Goal: Information Seeking & Learning: Learn about a topic

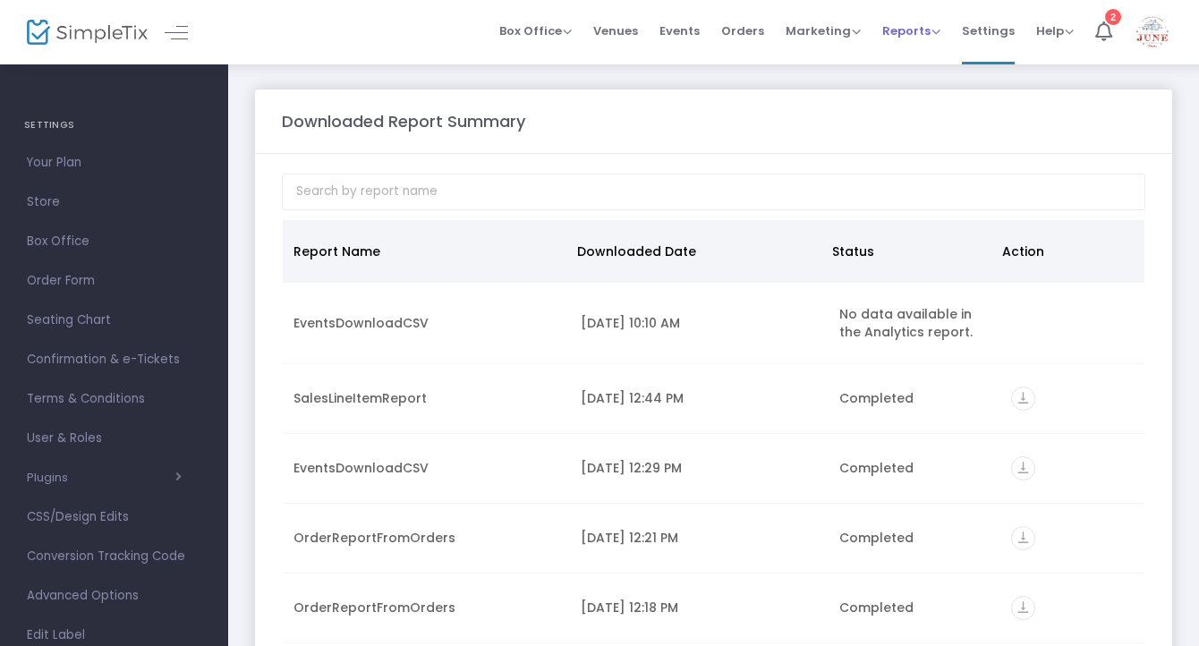
click at [921, 29] on span "Reports" at bounding box center [911, 30] width 58 height 17
click at [925, 57] on li "Analytics" at bounding box center [940, 60] width 116 height 35
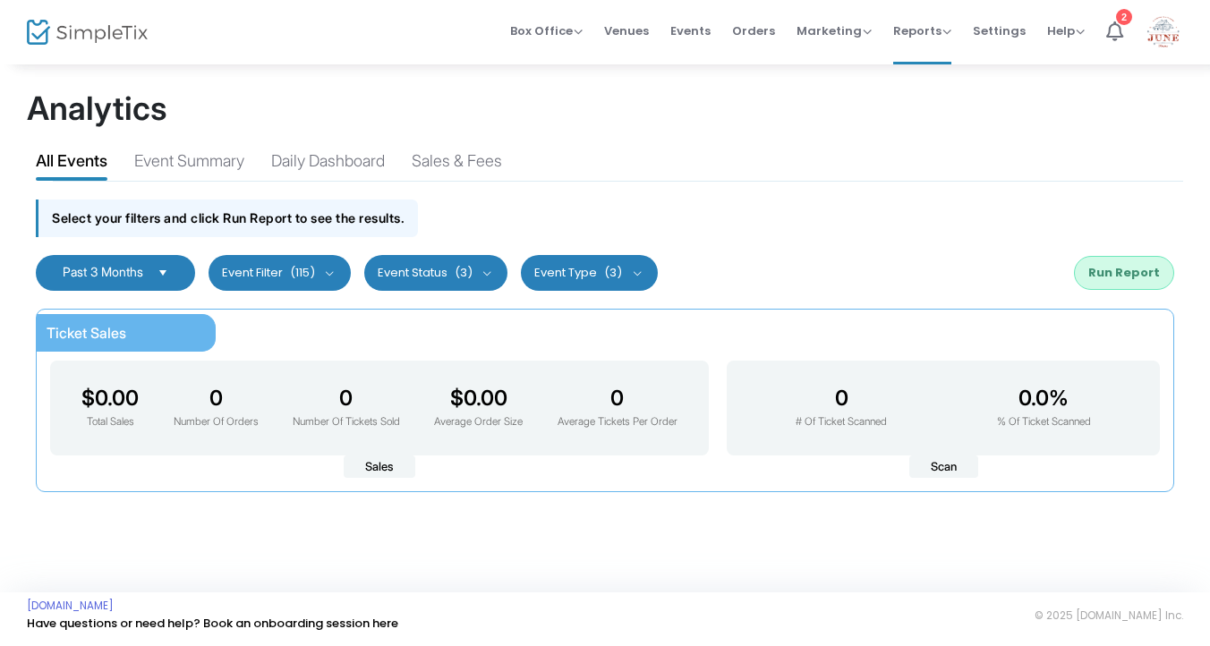
click at [175, 268] on span "Select" at bounding box center [164, 273] width 30 height 30
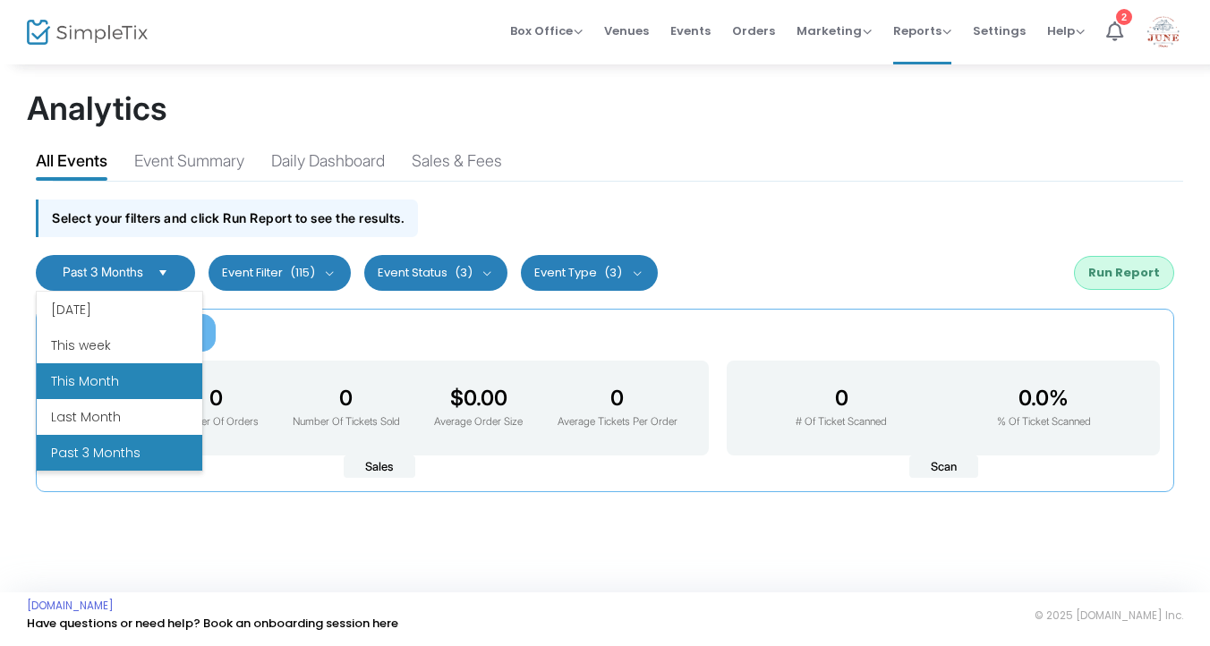
scroll to position [215, 0]
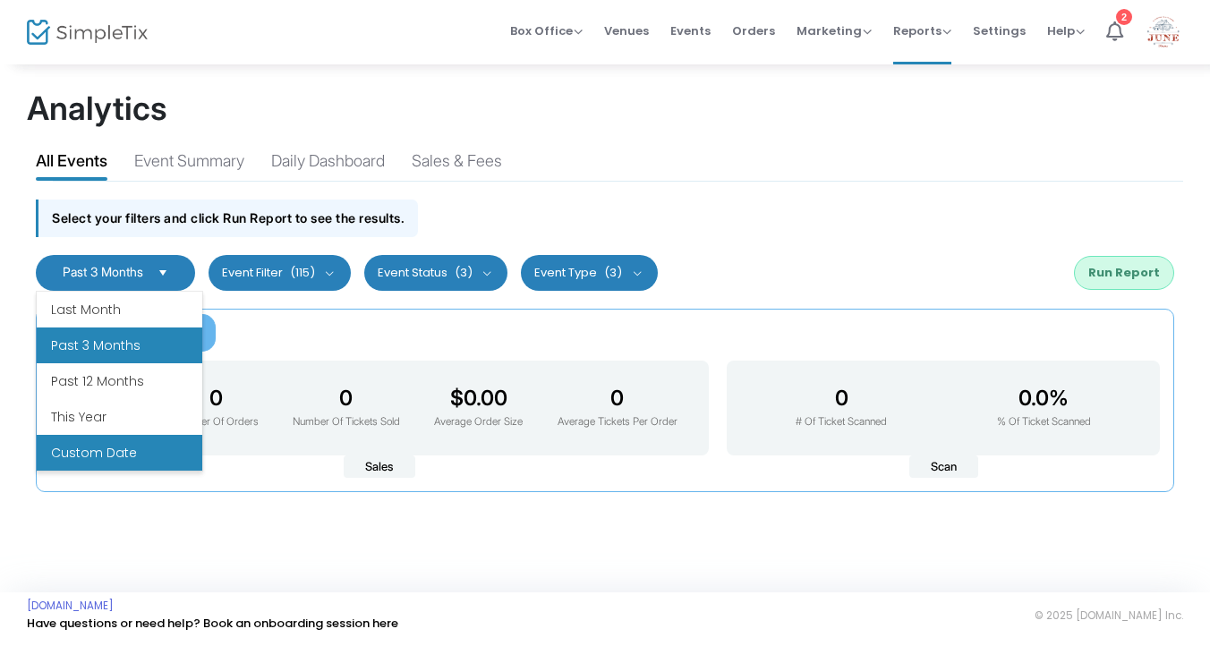
click at [139, 456] on li "Custom Date" at bounding box center [120, 453] width 166 height 36
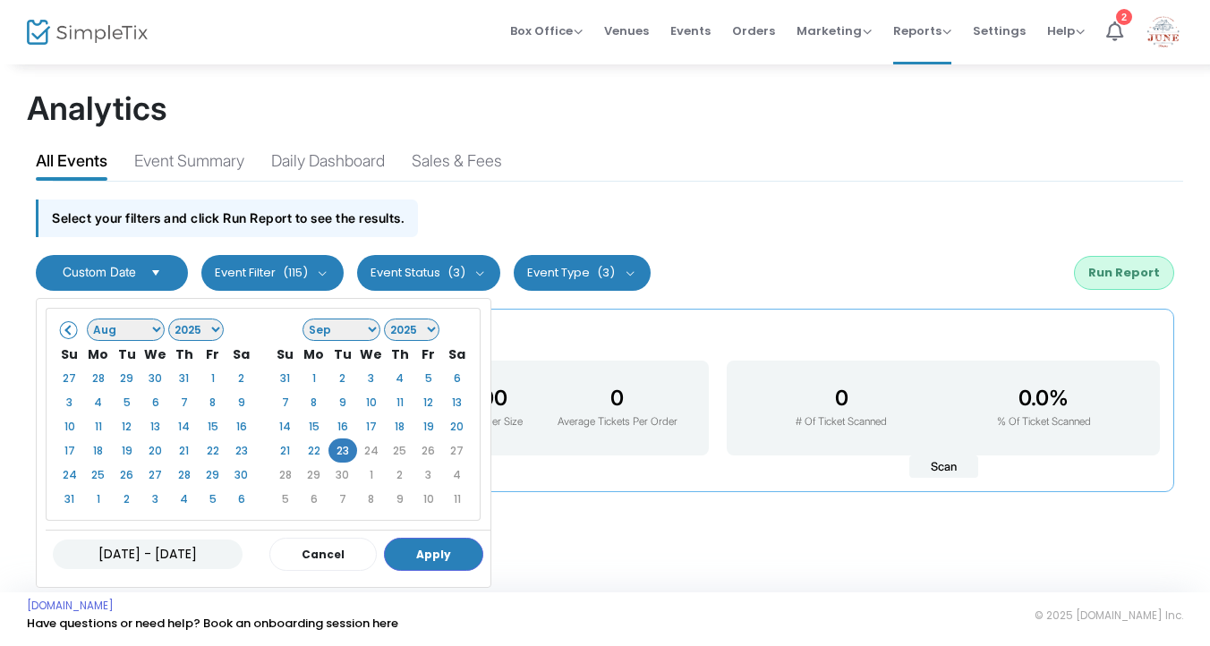
click at [375, 450] on td "24" at bounding box center [371, 451] width 29 height 24
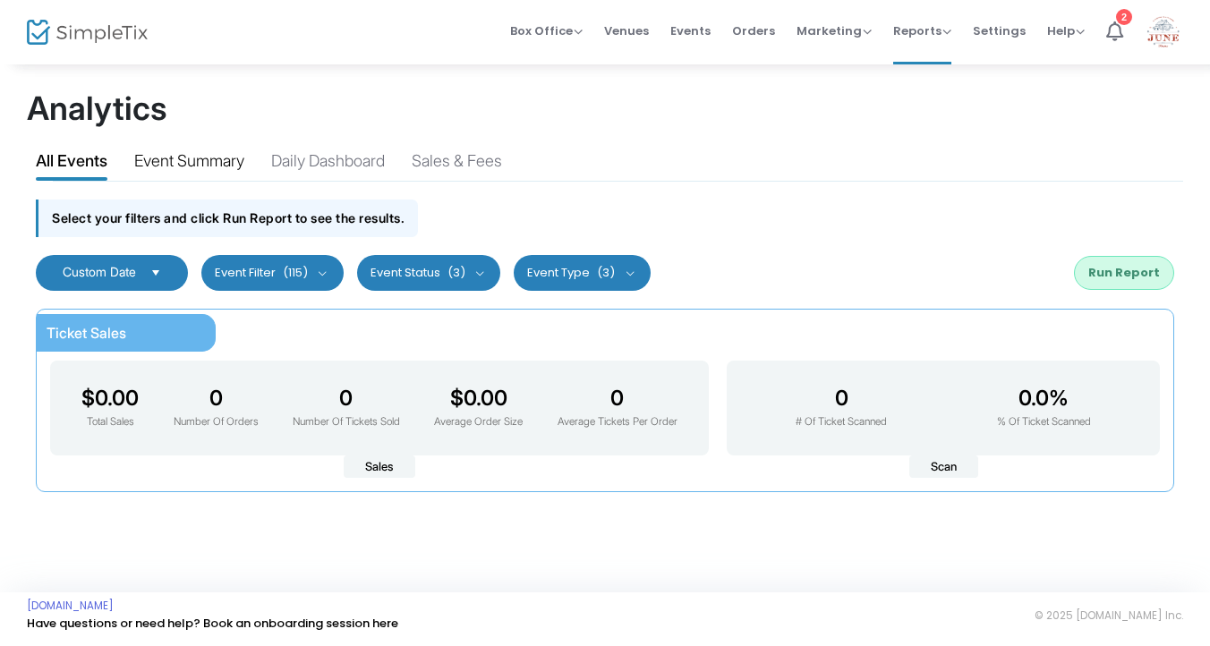
click at [228, 161] on div "Event Summary" at bounding box center [189, 164] width 110 height 31
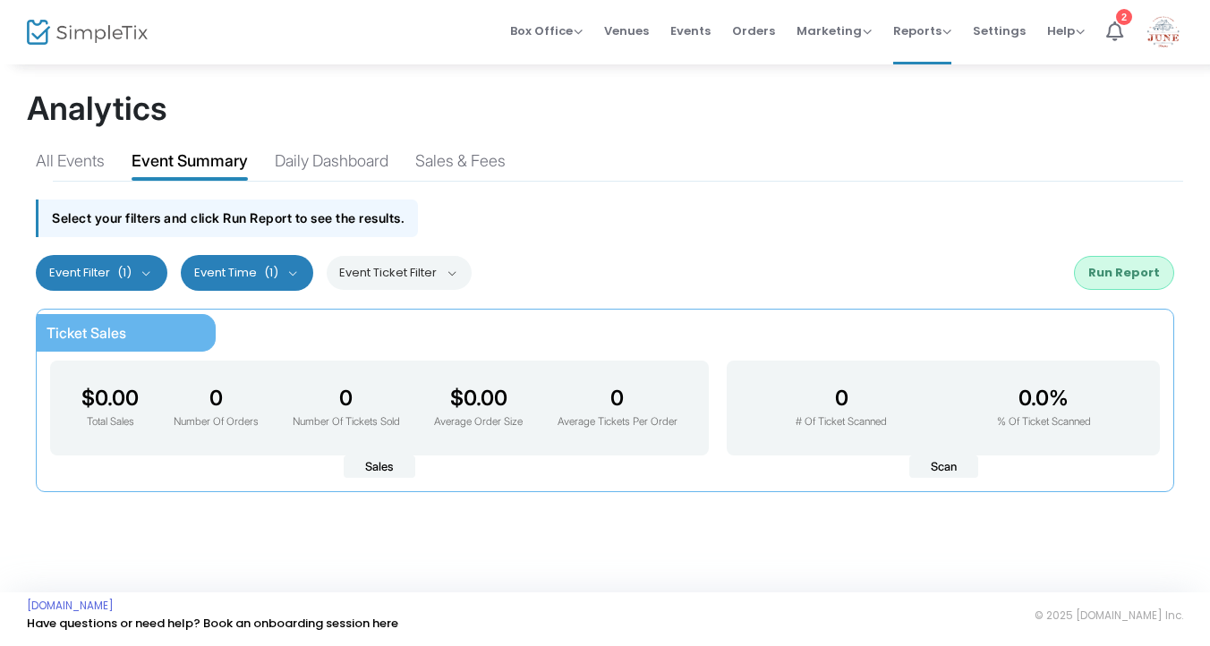
click at [144, 268] on button "Event Filter (1)" at bounding box center [102, 273] width 132 height 36
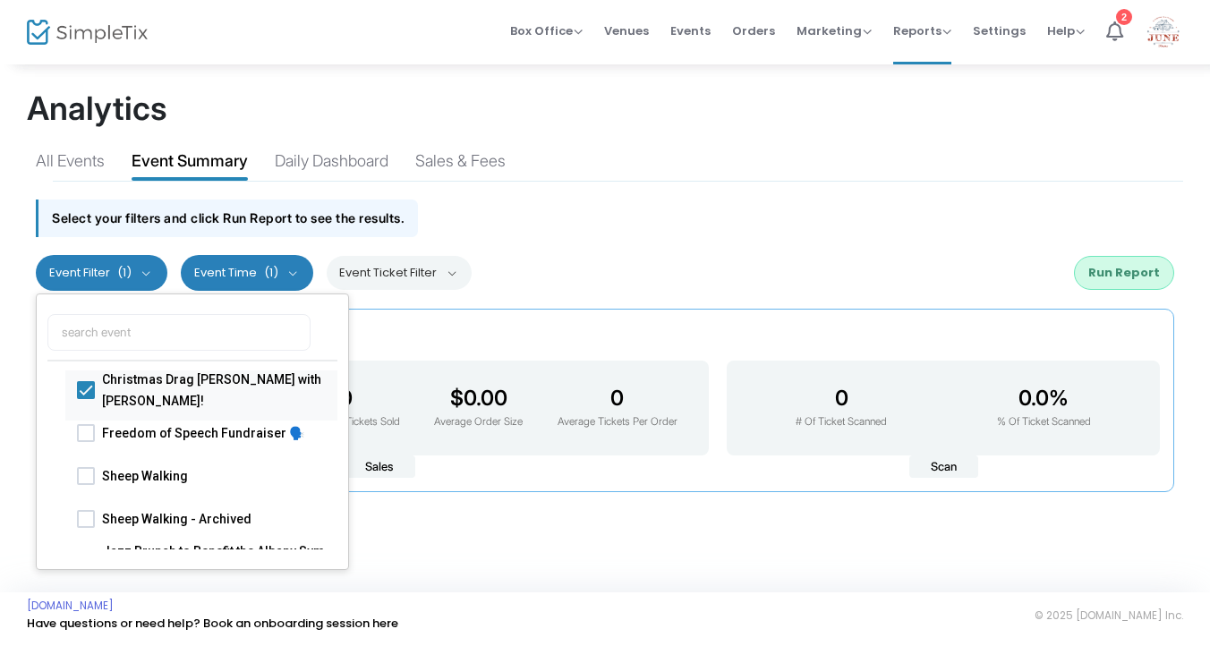
click at [86, 383] on span at bounding box center [86, 389] width 18 height 18
click at [86, 398] on input "Christmas Drag [PERSON_NAME] with [PERSON_NAME]!" at bounding box center [85, 398] width 1 height 1
click at [95, 391] on label "Christmas Drag [PERSON_NAME] with [PERSON_NAME]!" at bounding box center [201, 389] width 249 height 43
click at [86, 398] on input "Christmas Drag [PERSON_NAME] with [PERSON_NAME]!" at bounding box center [85, 398] width 1 height 1
checkbox input "true"
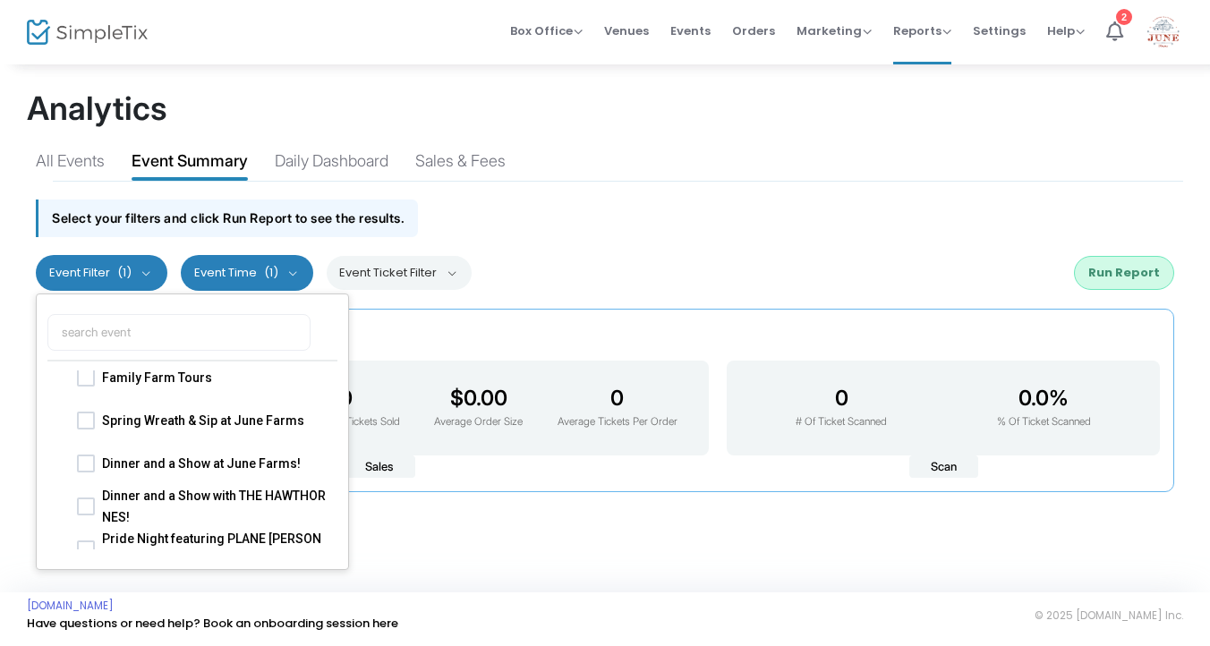
scroll to position [617, 0]
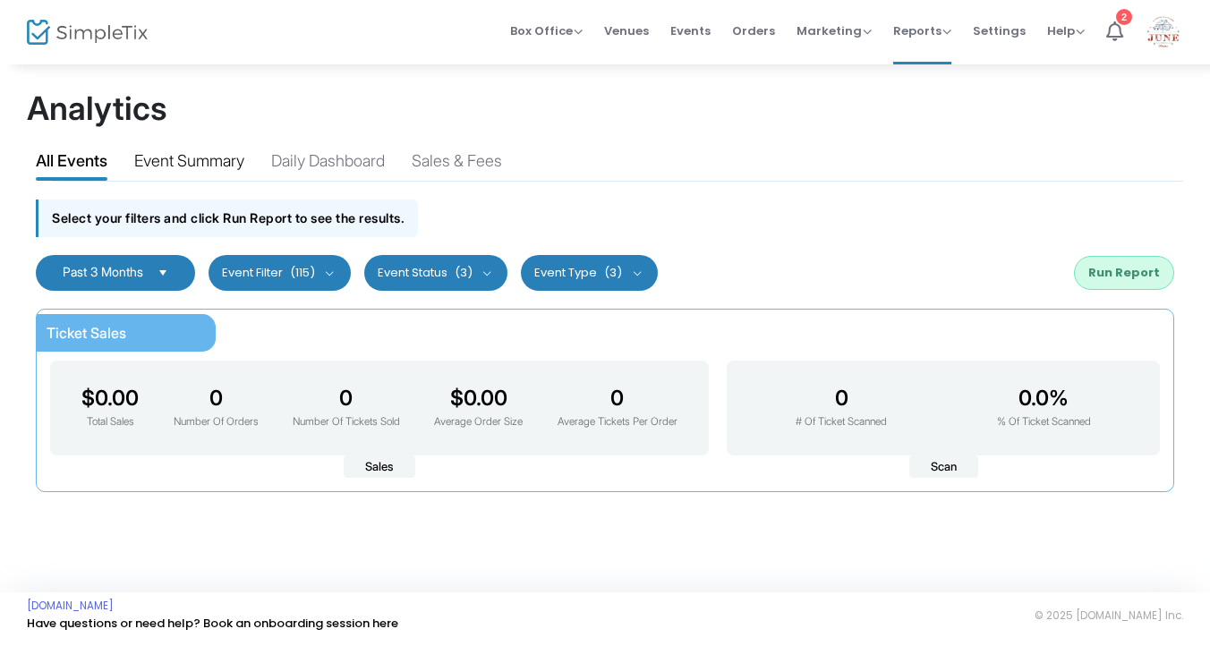
click at [234, 166] on div "Event Summary" at bounding box center [189, 164] width 110 height 31
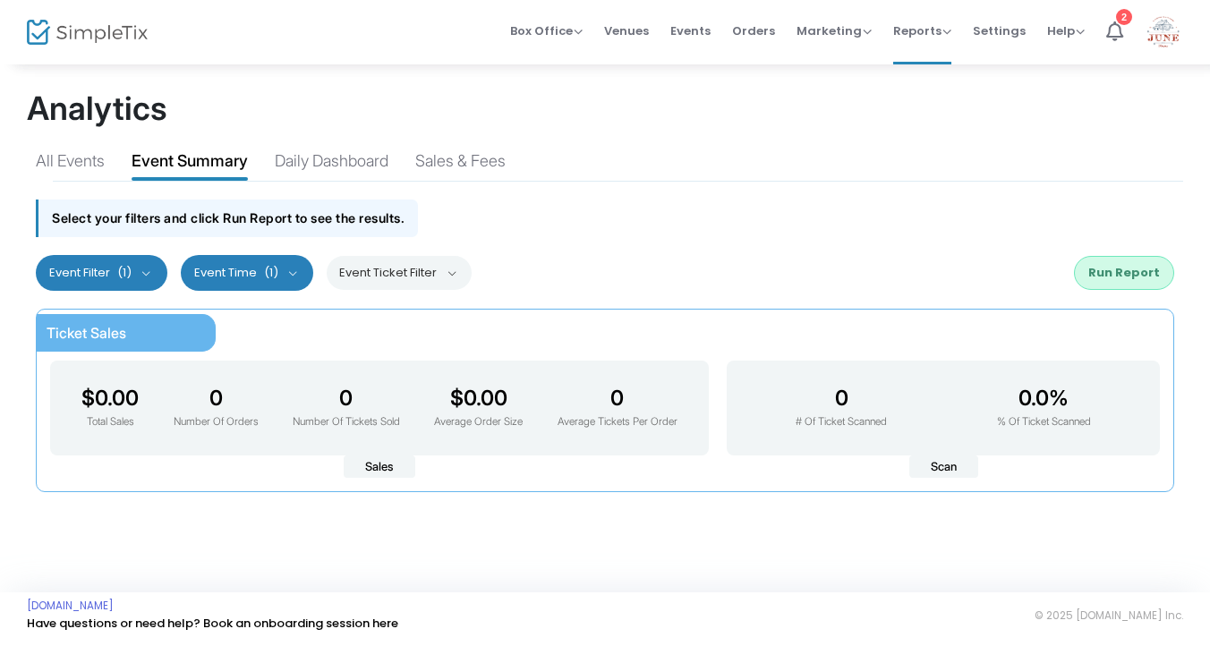
click at [257, 271] on button "Event Time (1)" at bounding box center [247, 273] width 133 height 36
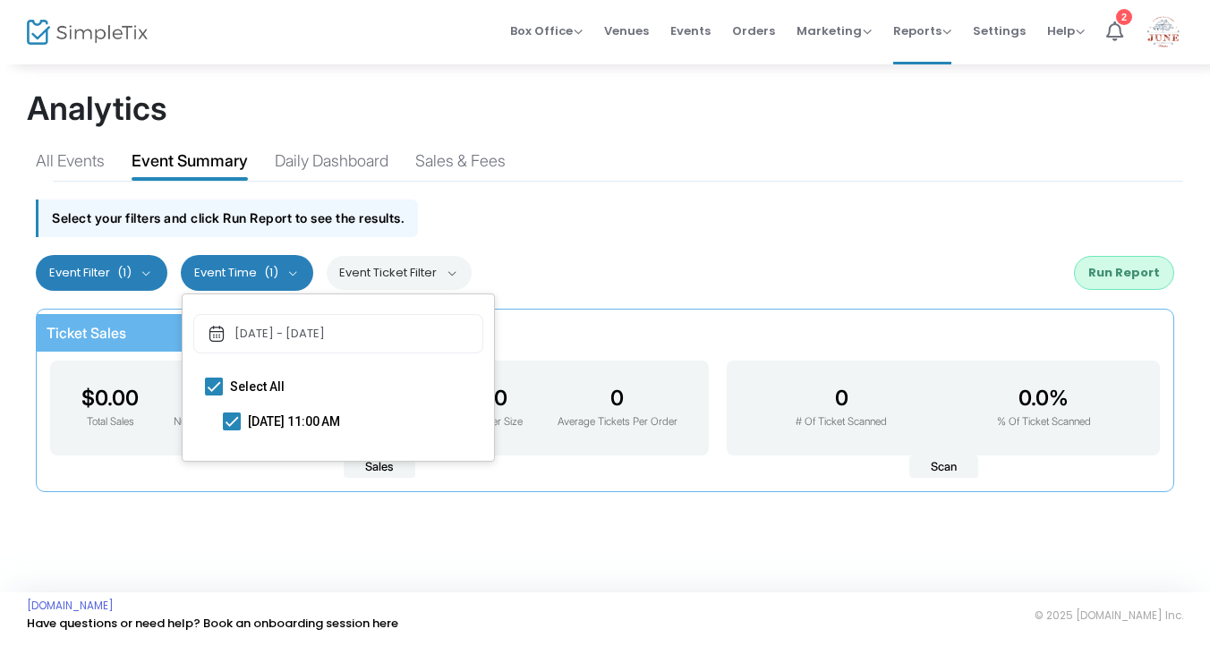
click at [257, 271] on button "Event Time (1)" at bounding box center [247, 273] width 133 height 36
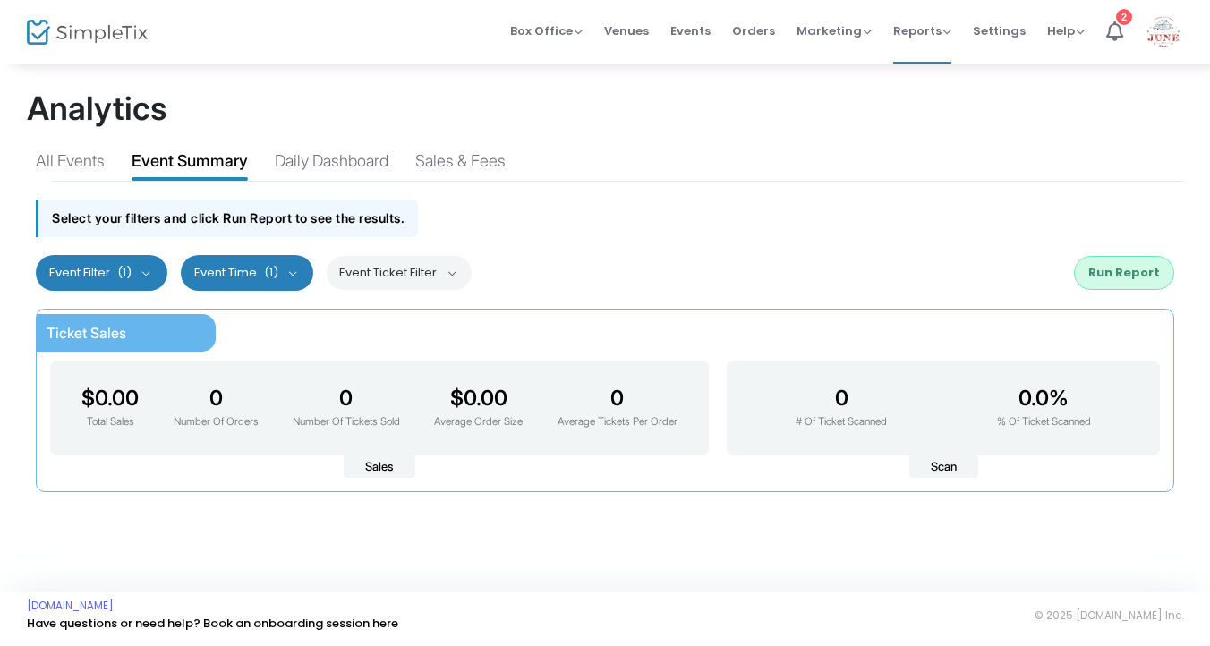
click at [127, 269] on span "(1)" at bounding box center [124, 273] width 14 height 14
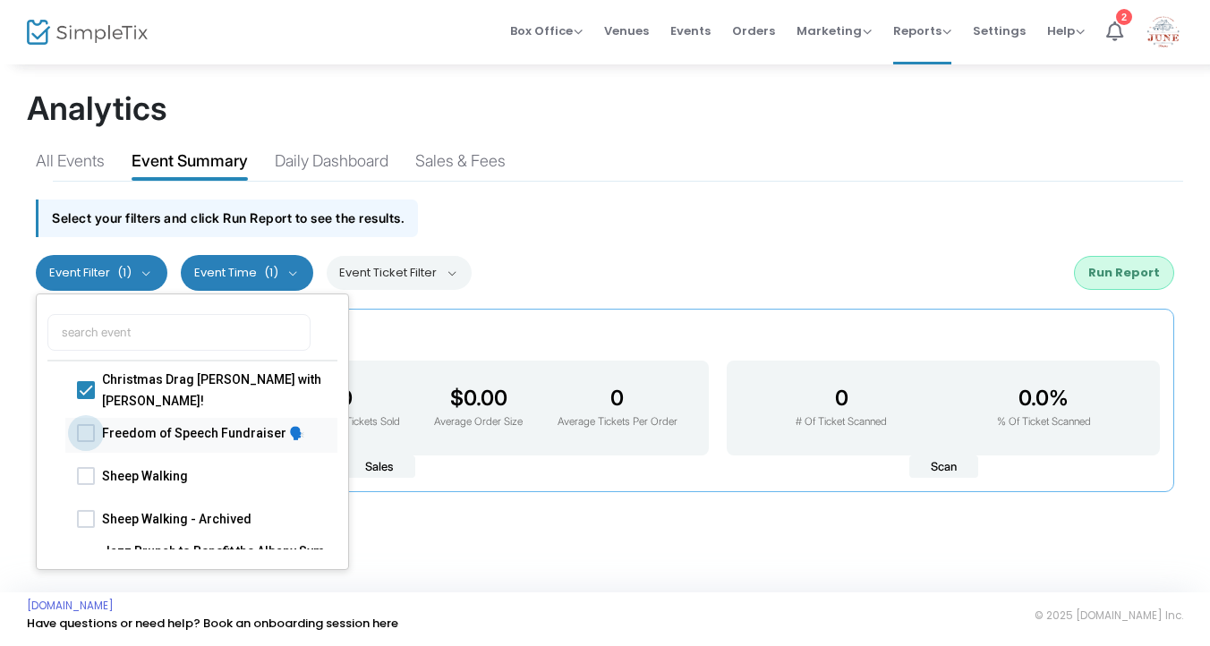
click at [88, 429] on span at bounding box center [86, 432] width 18 height 18
click at [86, 441] on input "Freedom of Speech Fundraiser 🗣️" at bounding box center [85, 441] width 1 height 1
checkbox input "true"
checkbox input "false"
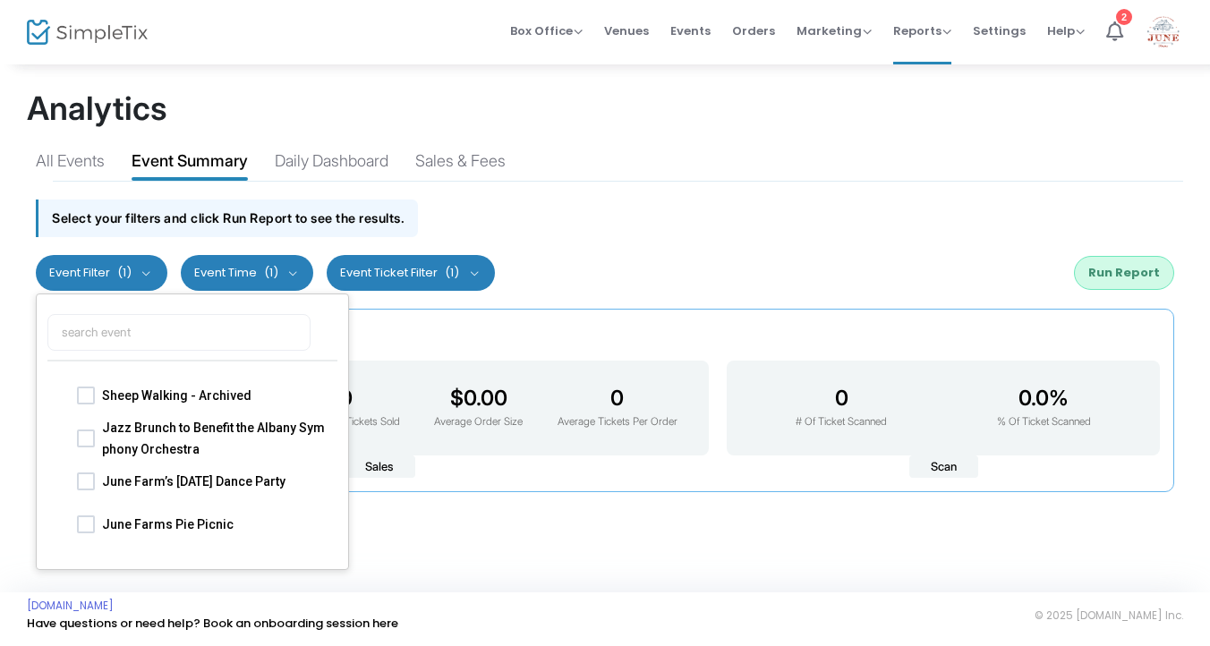
scroll to position [127, 0]
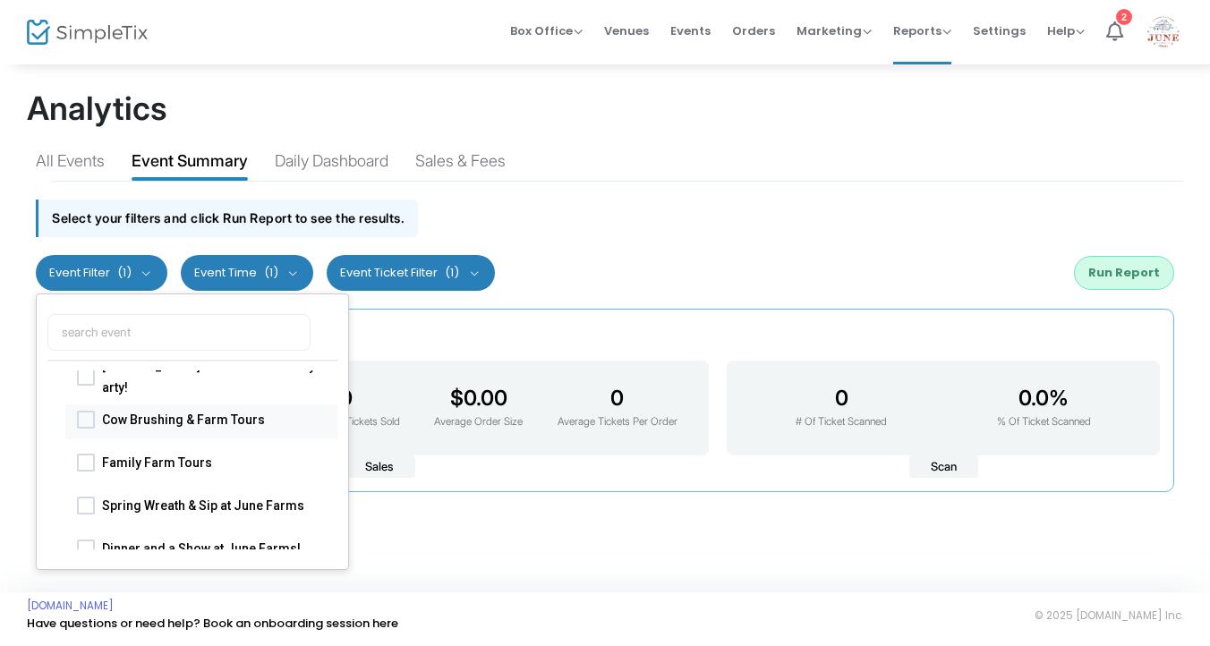
click at [89, 424] on span at bounding box center [86, 419] width 18 height 18
click at [86, 428] on input "Cow Brushing & Farm Tours" at bounding box center [85, 428] width 1 height 1
checkbox input "true"
checkbox input "false"
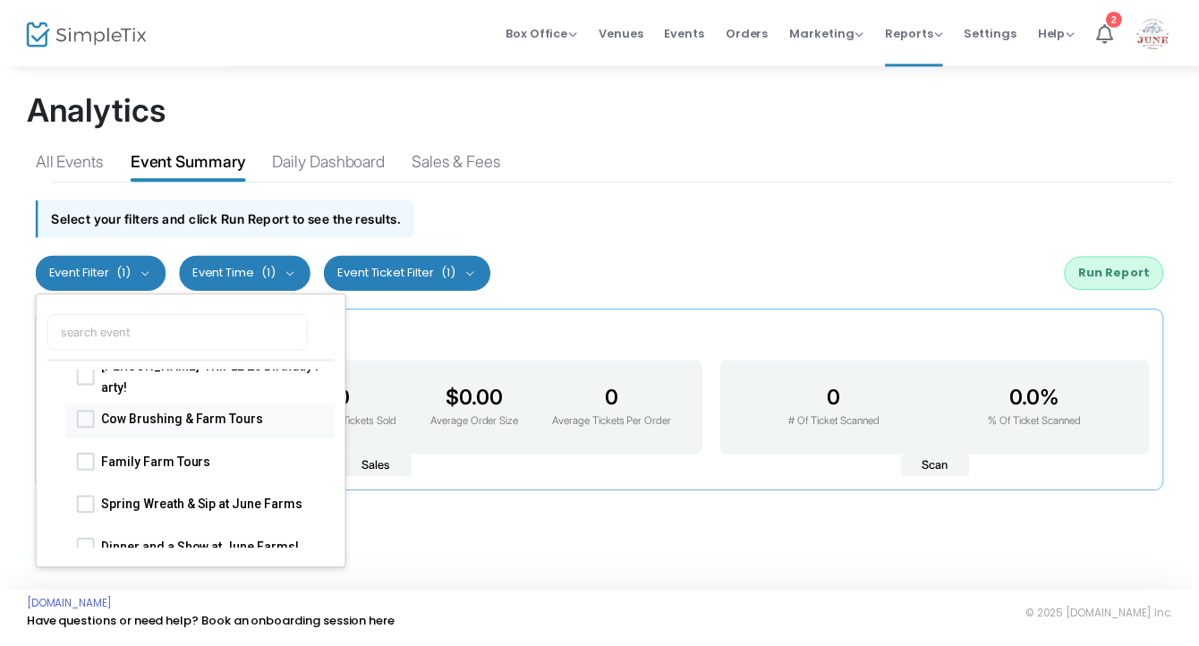
scroll to position [572, 0]
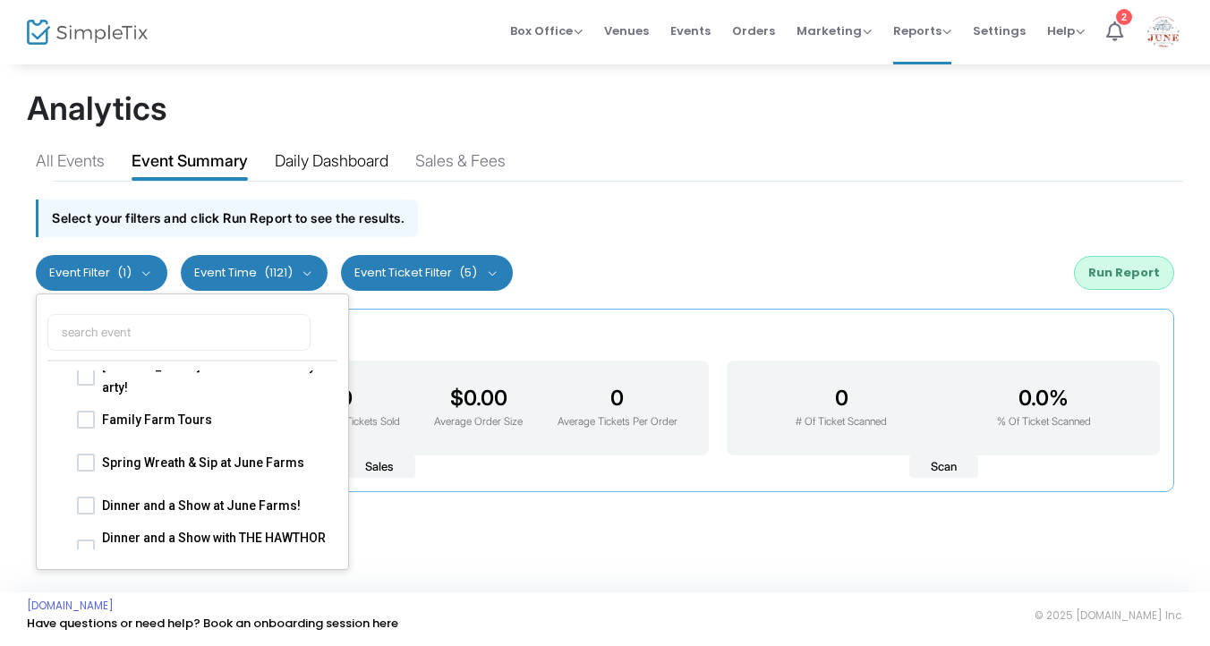
click at [360, 164] on div "Daily Dashboard" at bounding box center [332, 164] width 114 height 31
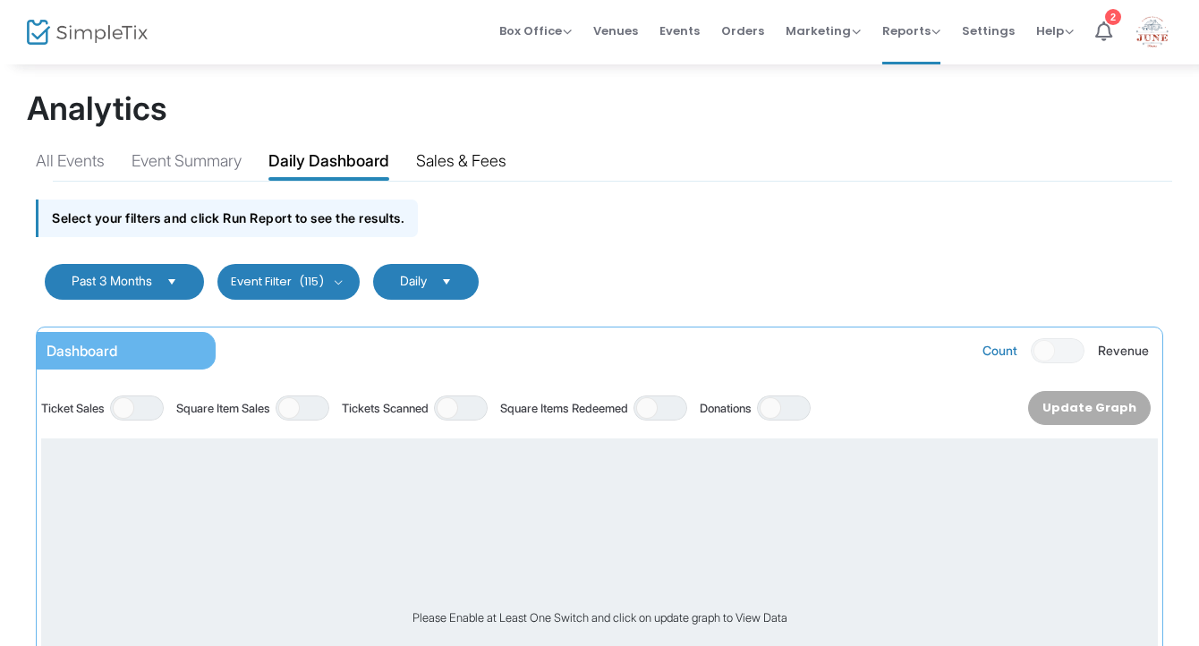
click at [483, 160] on div "Sales & Fees" at bounding box center [461, 164] width 90 height 31
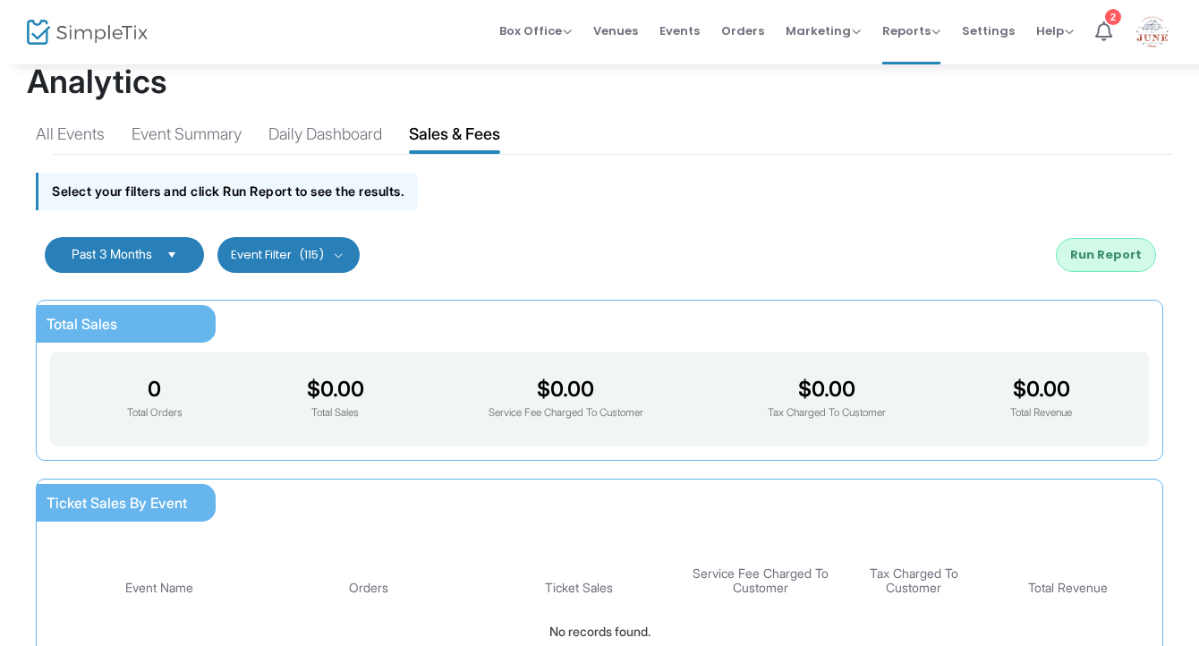
scroll to position [0, 0]
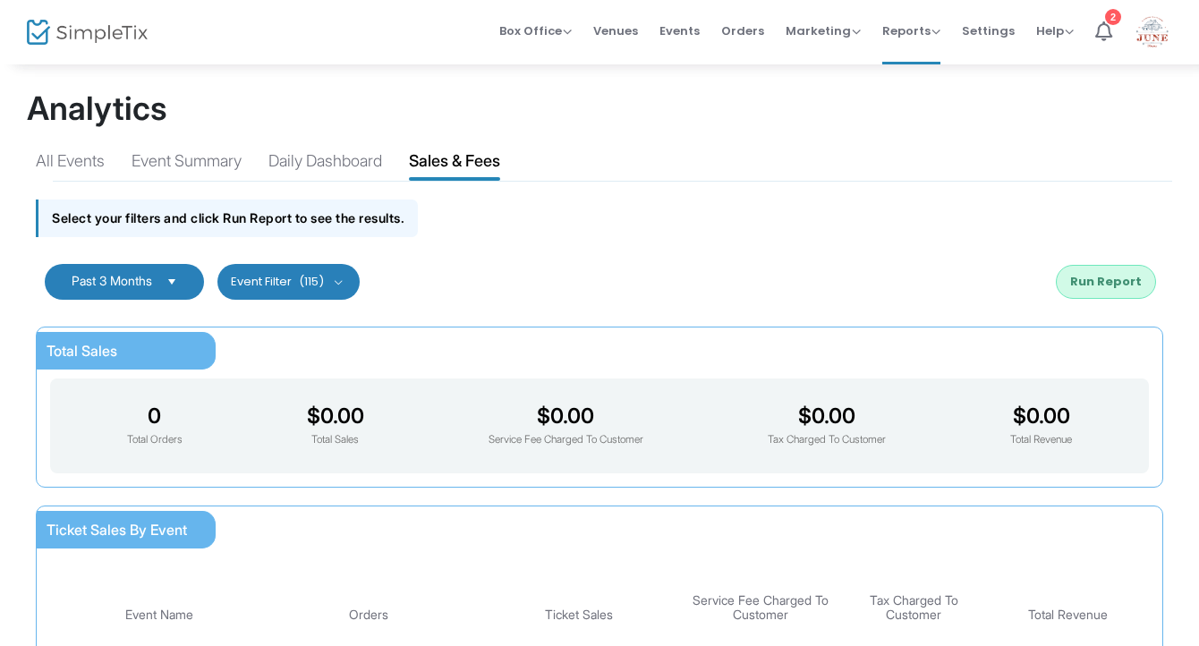
click at [178, 281] on span "Select" at bounding box center [173, 282] width 30 height 30
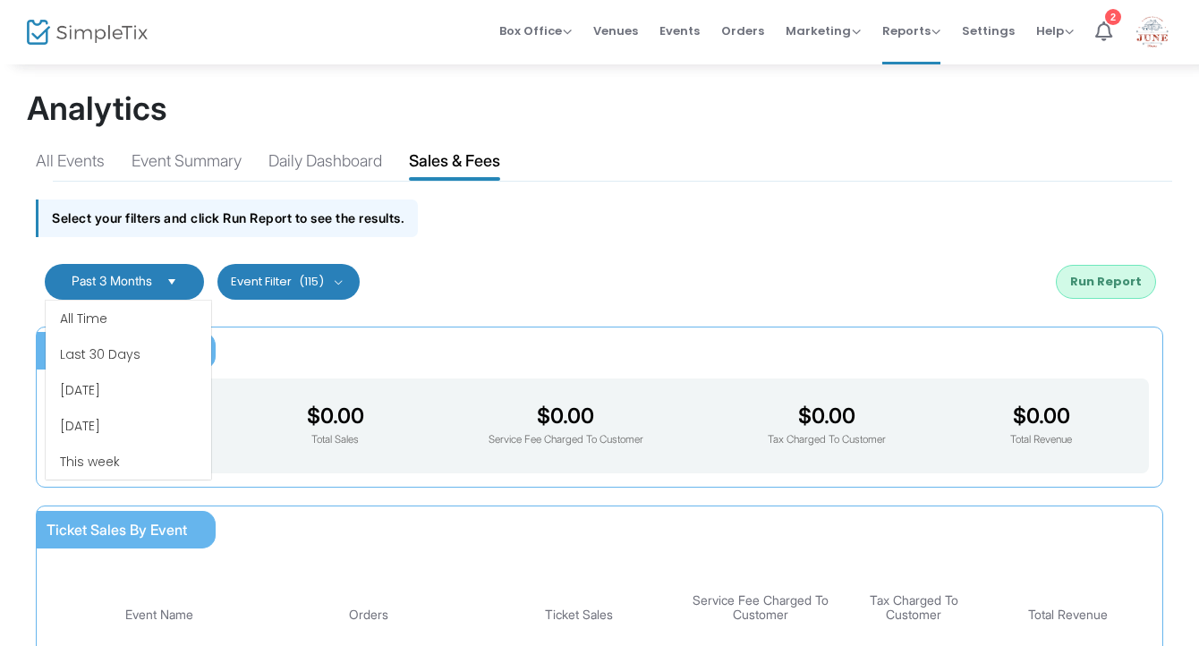
scroll to position [107, 0]
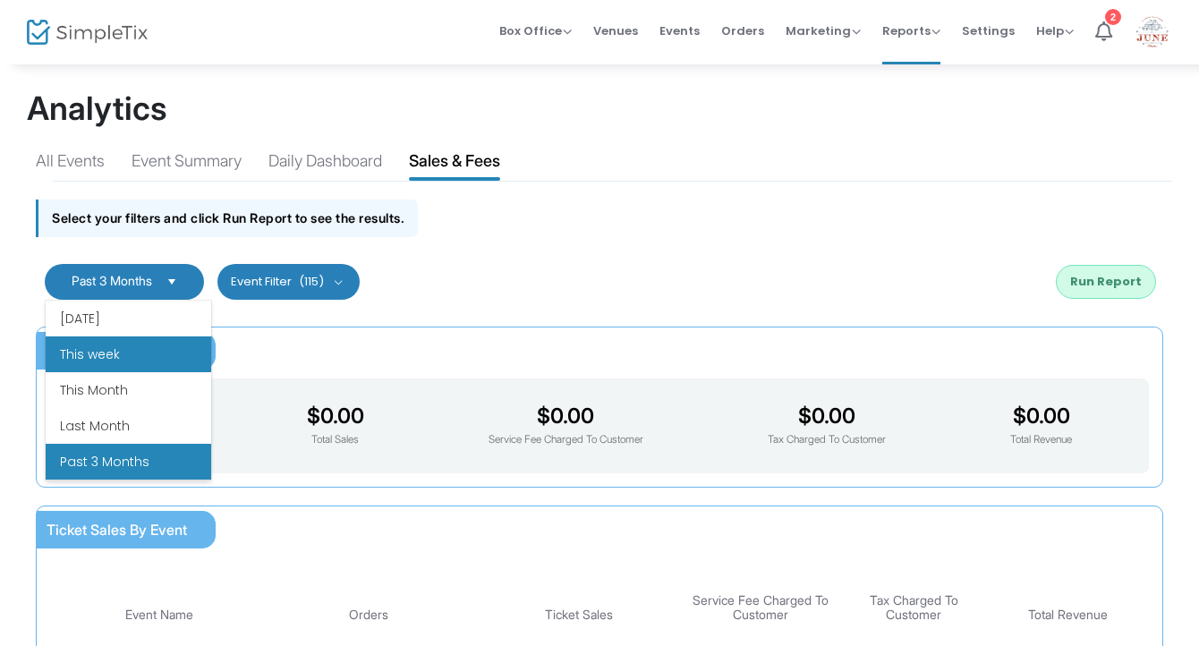
click at [143, 367] on li "This week" at bounding box center [129, 354] width 166 height 36
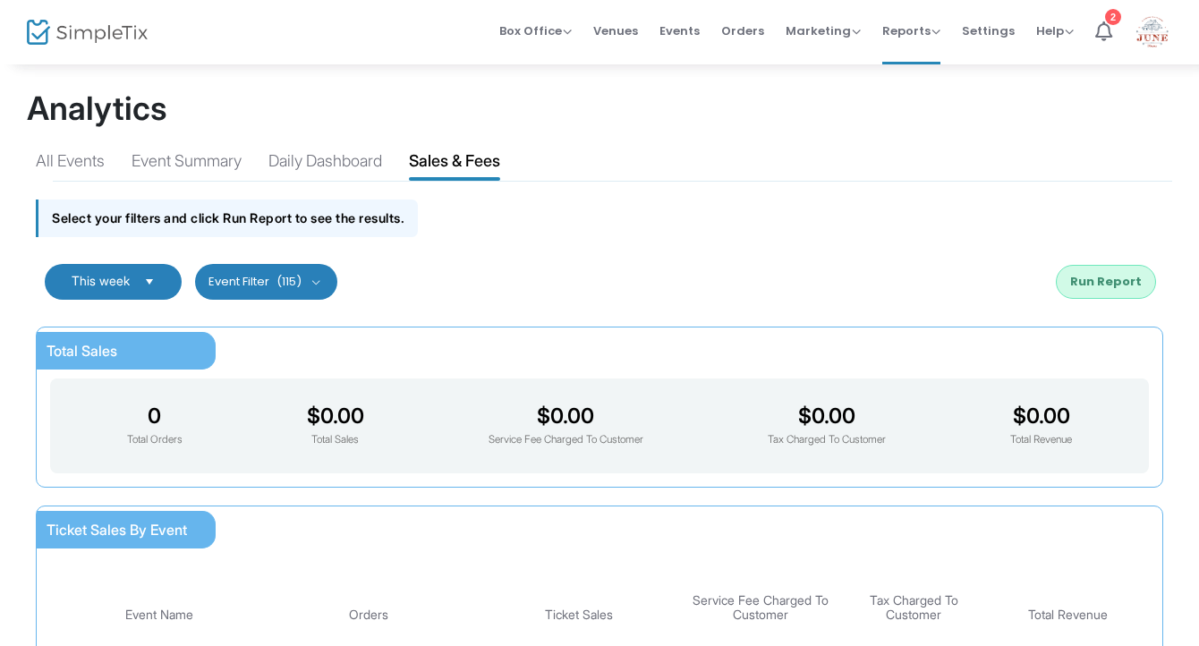
click at [319, 283] on button "Event Filter (115)" at bounding box center [266, 282] width 142 height 36
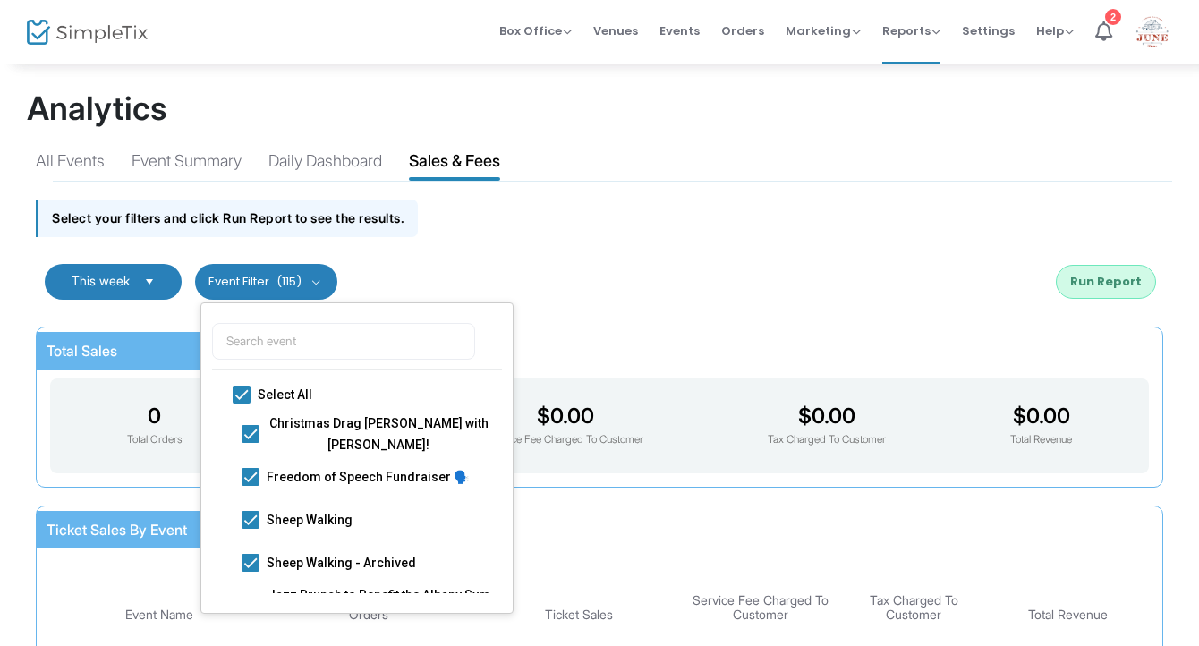
click at [630, 258] on div "This week Last 30 Days Last 3 Months Last 6 Months Last 12 Months Custom Range …" at bounding box center [599, 282] width 1145 height 72
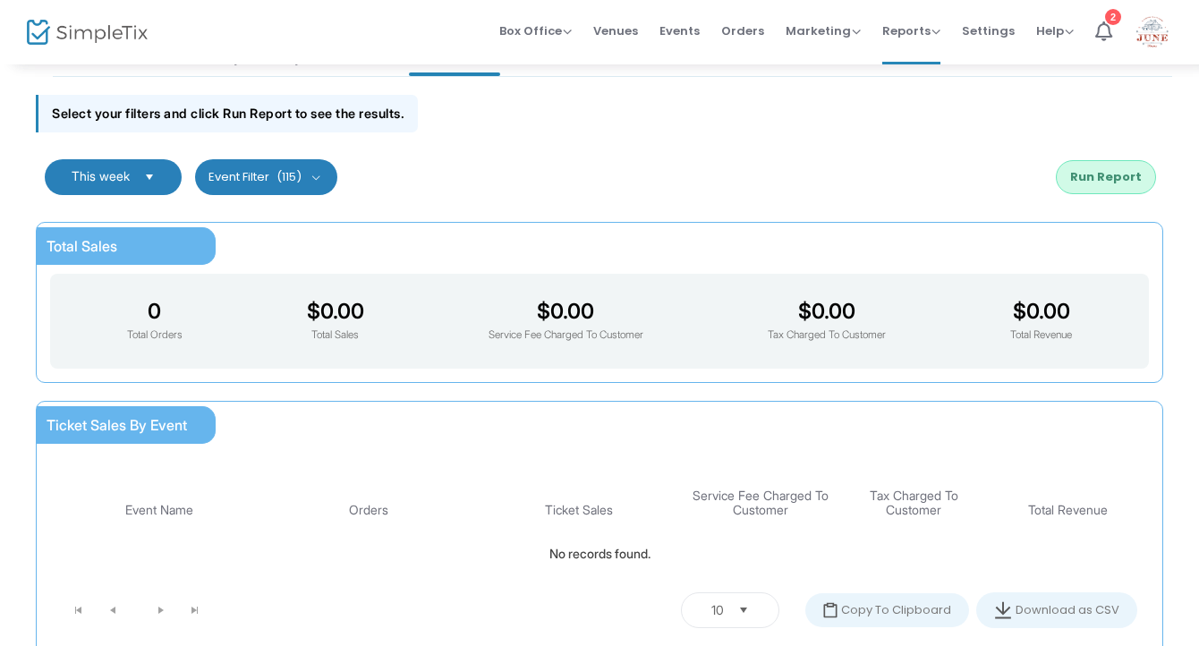
scroll to position [0, 0]
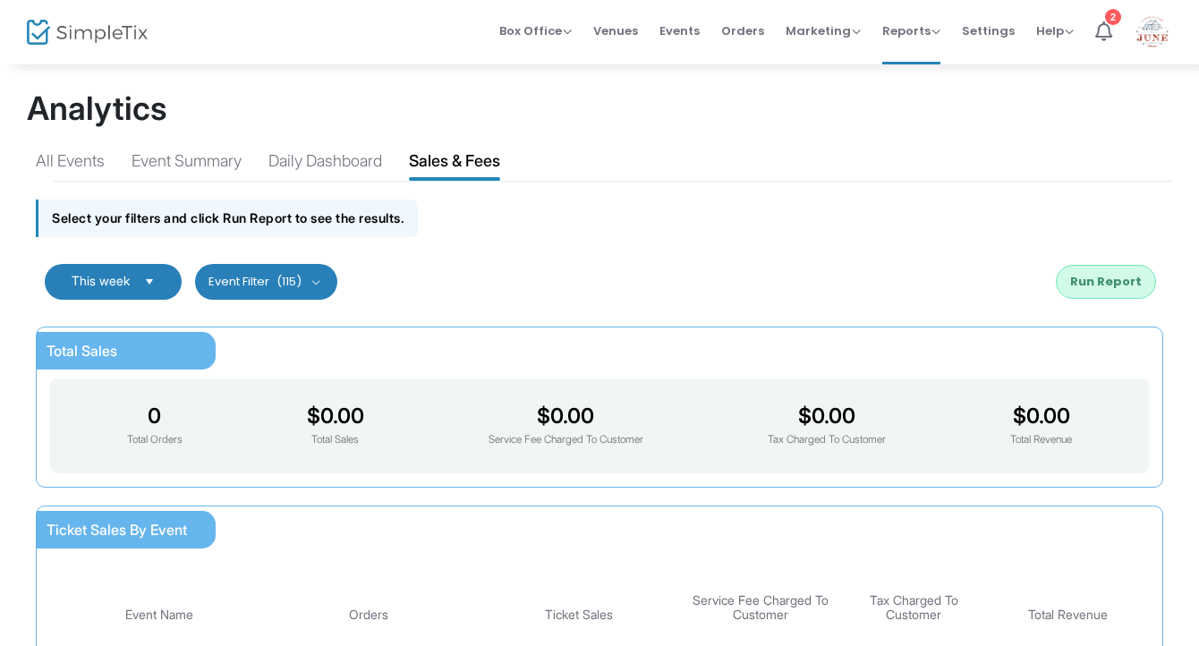
click at [294, 292] on button "Event Filter (115)" at bounding box center [266, 282] width 142 height 36
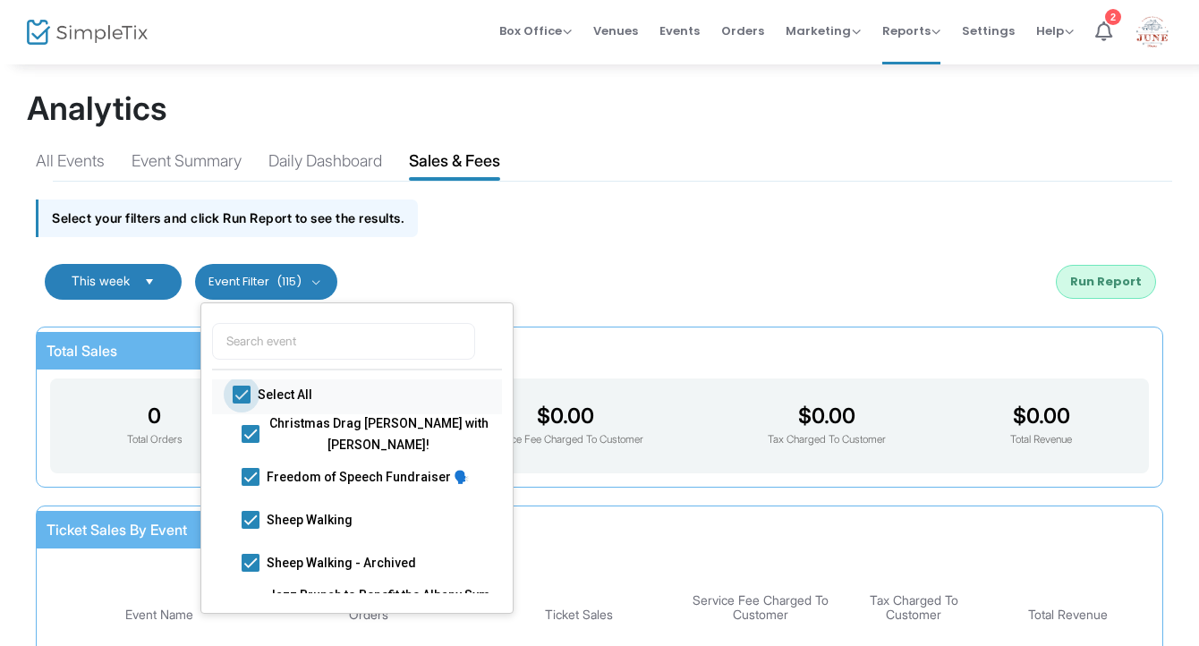
click at [243, 396] on span at bounding box center [242, 395] width 18 height 18
click at [242, 404] on input "Select All" at bounding box center [241, 404] width 1 height 1
checkbox input "false"
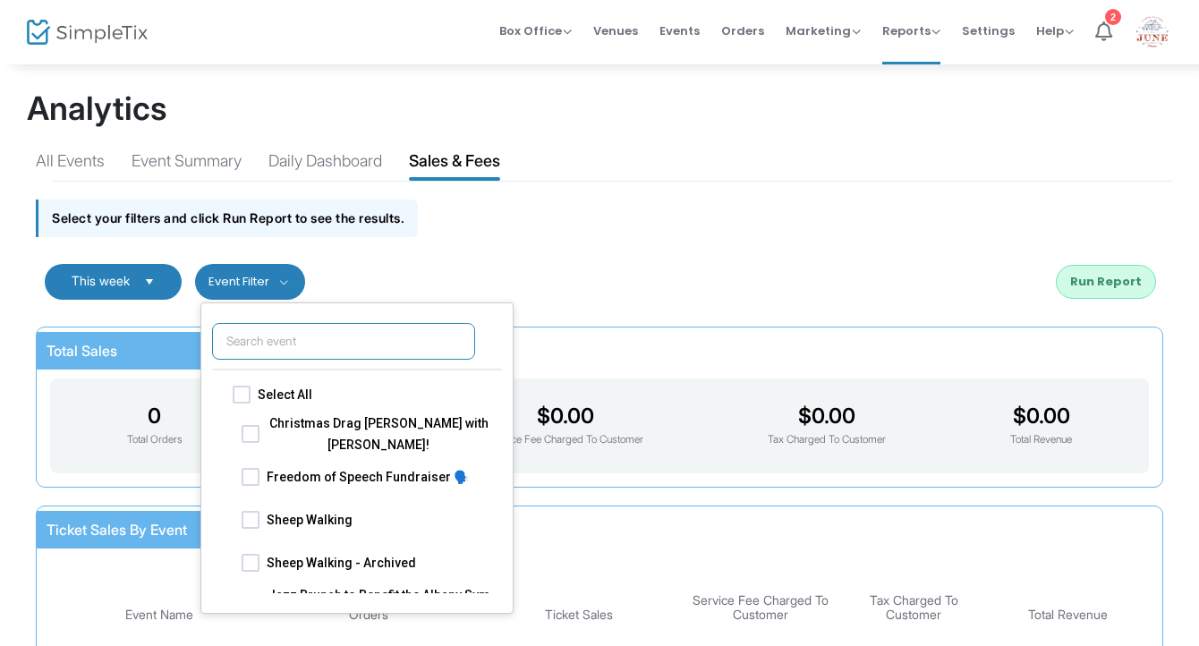
click at [276, 341] on input "text" at bounding box center [343, 341] width 263 height 37
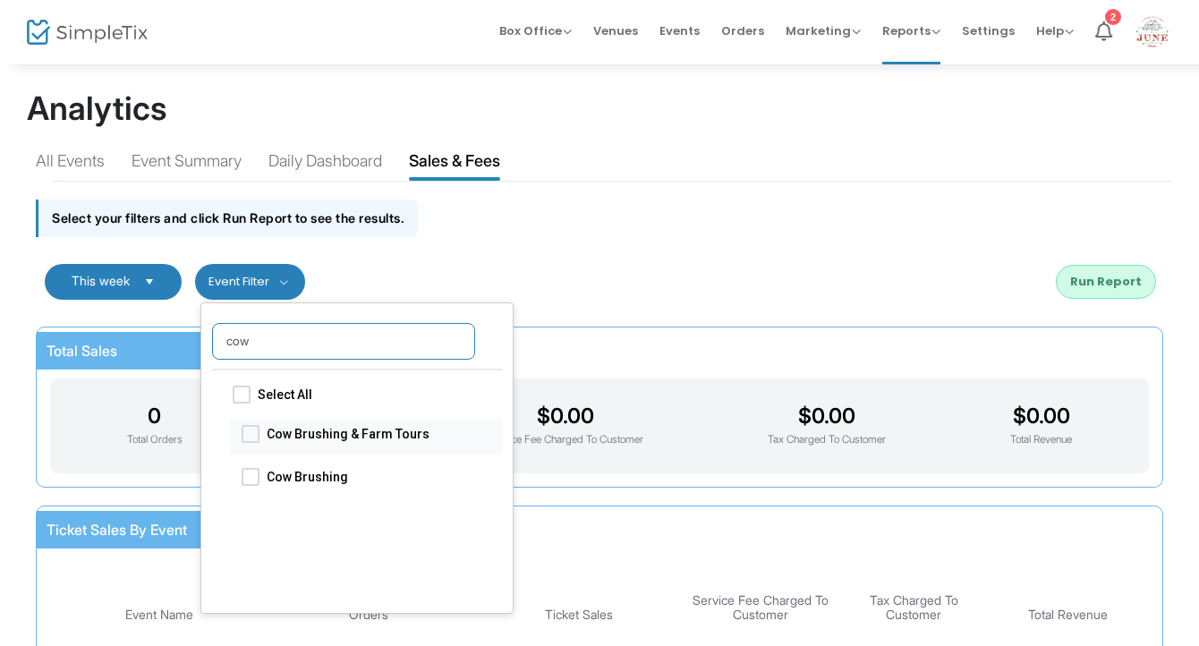
type input "cow"
click at [251, 434] on span at bounding box center [251, 433] width 18 height 18
click at [251, 442] on input "Cow Brushing & Farm Tours" at bounding box center [250, 442] width 1 height 1
checkbox input "true"
drag, startPoint x: 277, startPoint y: 348, endPoint x: 190, endPoint y: 345, distance: 86.8
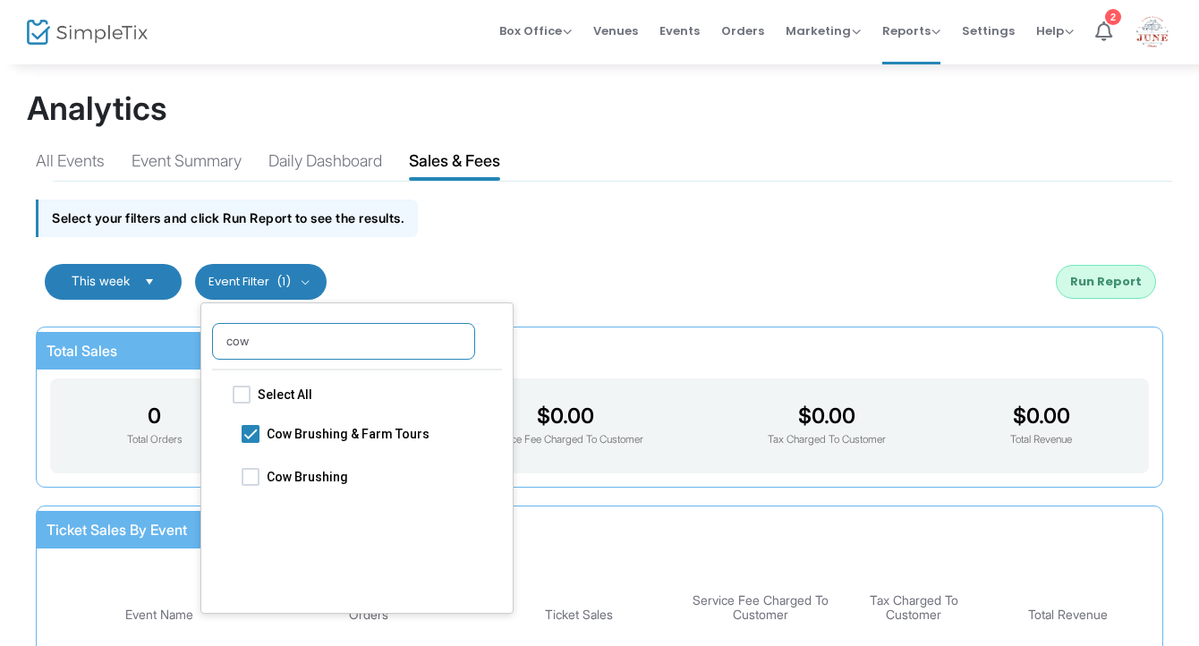
click at [190, 345] on m-sales-and-fees-report "This week Last 30 Days Last 3 Months Last 6 Months Last 12 Months Custom Range …" at bounding box center [599, 520] width 1145 height 549
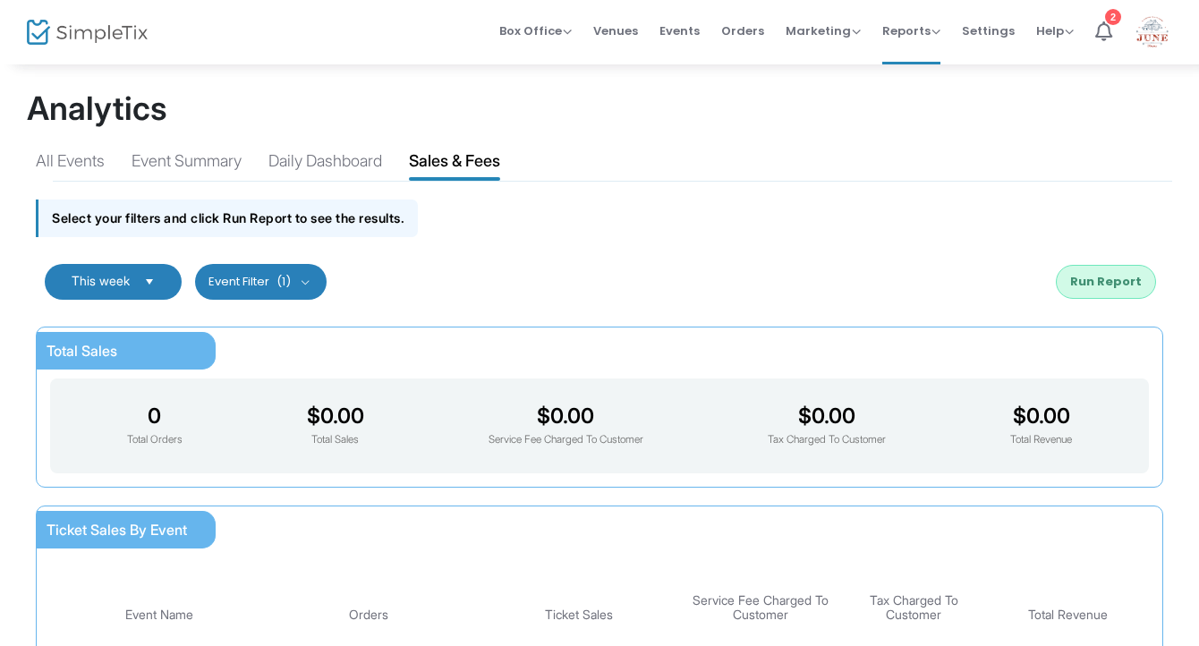
click at [287, 286] on span "(1)" at bounding box center [284, 282] width 14 height 14
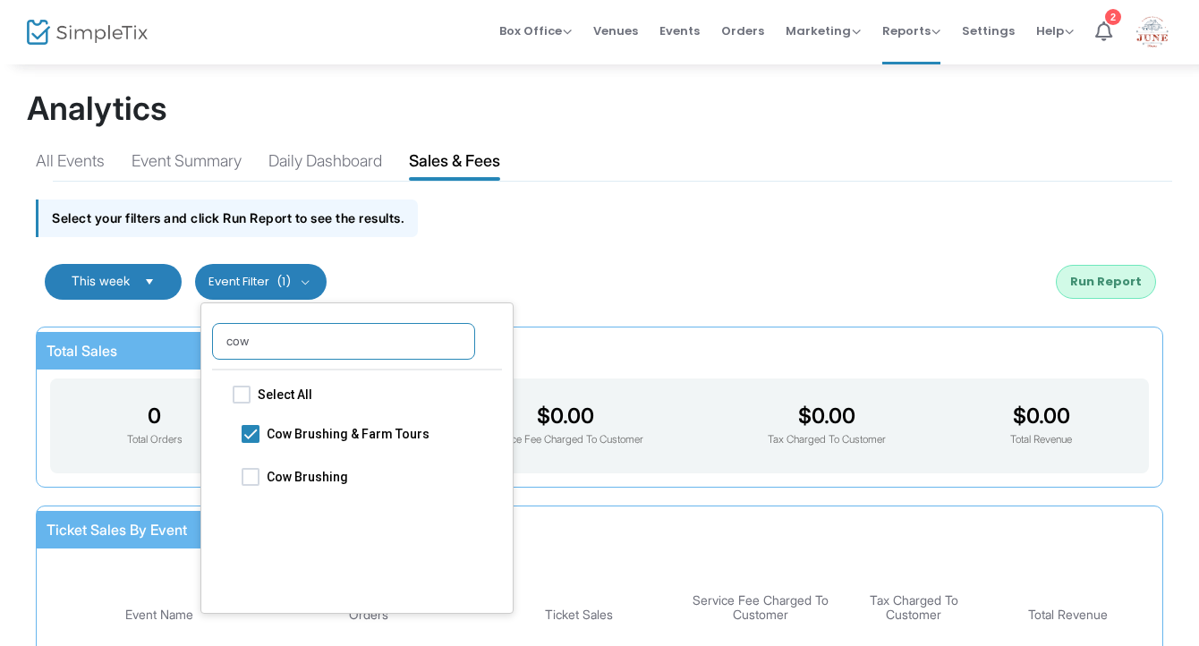
drag, startPoint x: 273, startPoint y: 342, endPoint x: 195, endPoint y: 342, distance: 77.9
click at [195, 342] on m-sales-and-fees-report "This week Last 30 Days Last 3 Months Last 6 Months Last 12 Months Custom Range …" at bounding box center [599, 520] width 1145 height 549
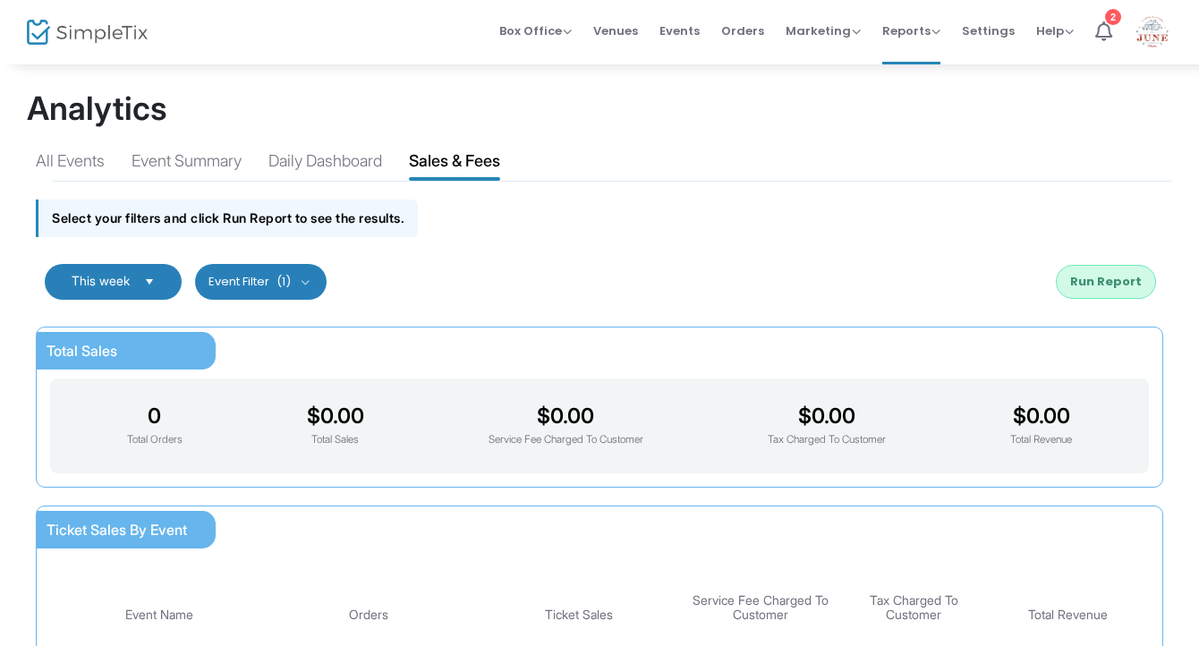
click at [272, 285] on button "Event Filter (1)" at bounding box center [261, 282] width 132 height 36
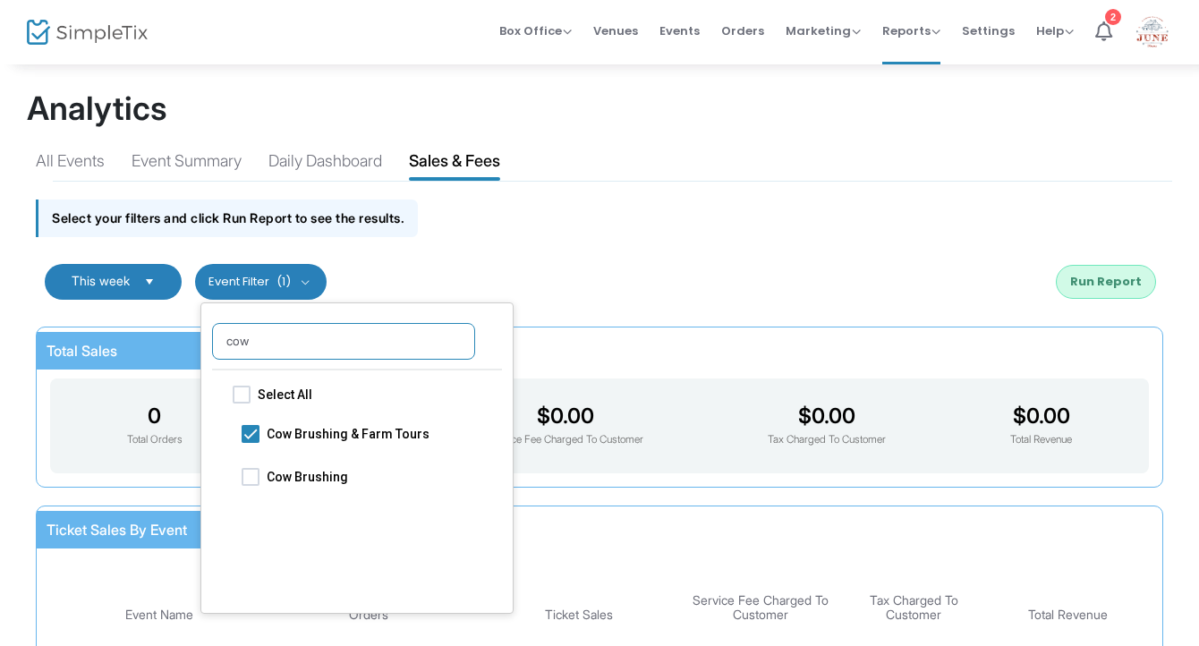
click at [252, 336] on input "cow" at bounding box center [343, 341] width 263 height 37
type input "c"
type input "sheep"
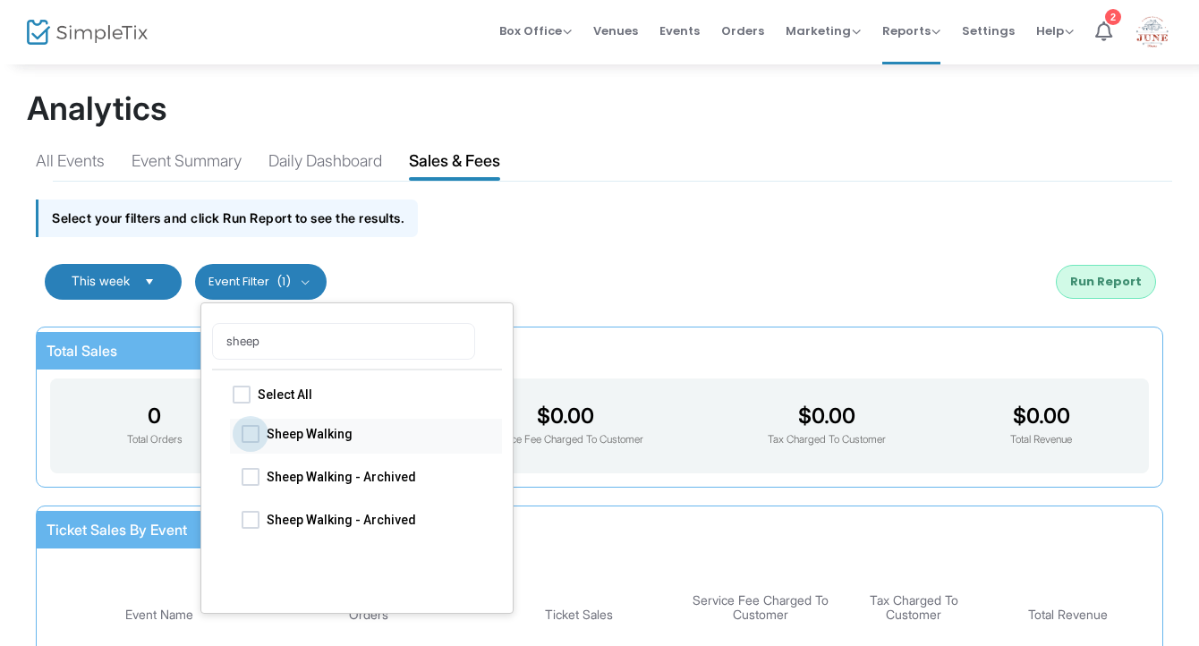
click at [252, 430] on span at bounding box center [251, 433] width 18 height 18
click at [251, 442] on input "Sheep Walking" at bounding box center [250, 442] width 1 height 1
checkbox input "true"
click at [439, 284] on div "This week Last 30 Days Last 3 Months Last 6 Months Last 12 Months Custom Range …" at bounding box center [599, 282] width 1145 height 72
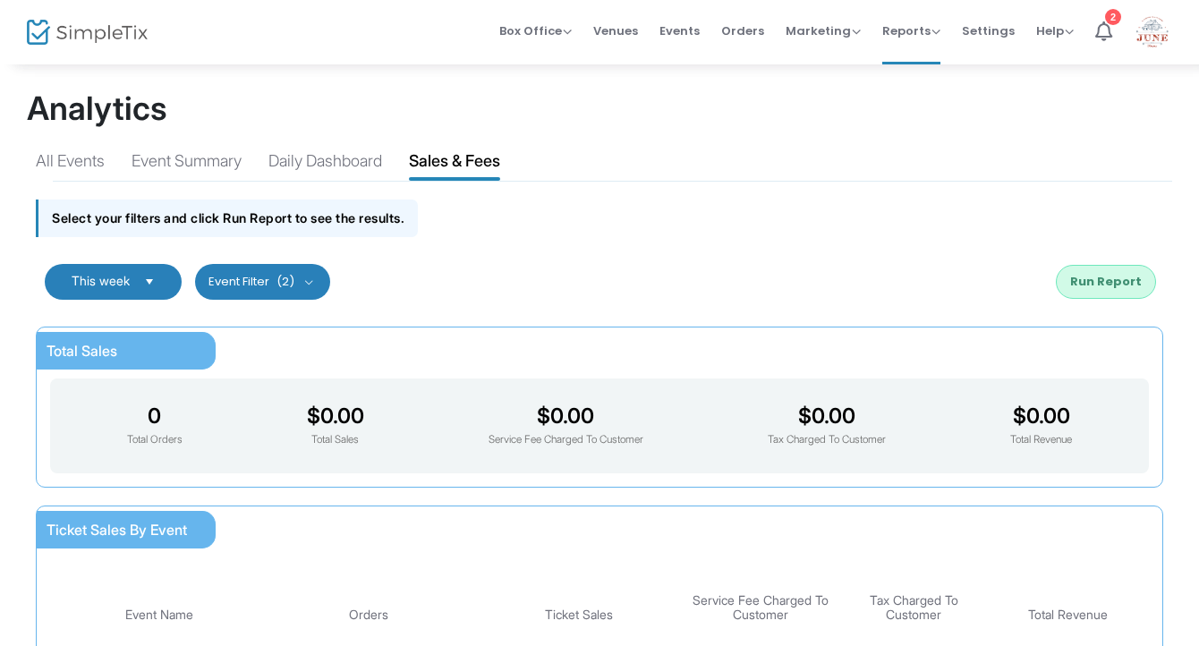
click at [1103, 289] on button "Run Report" at bounding box center [1106, 282] width 100 height 34
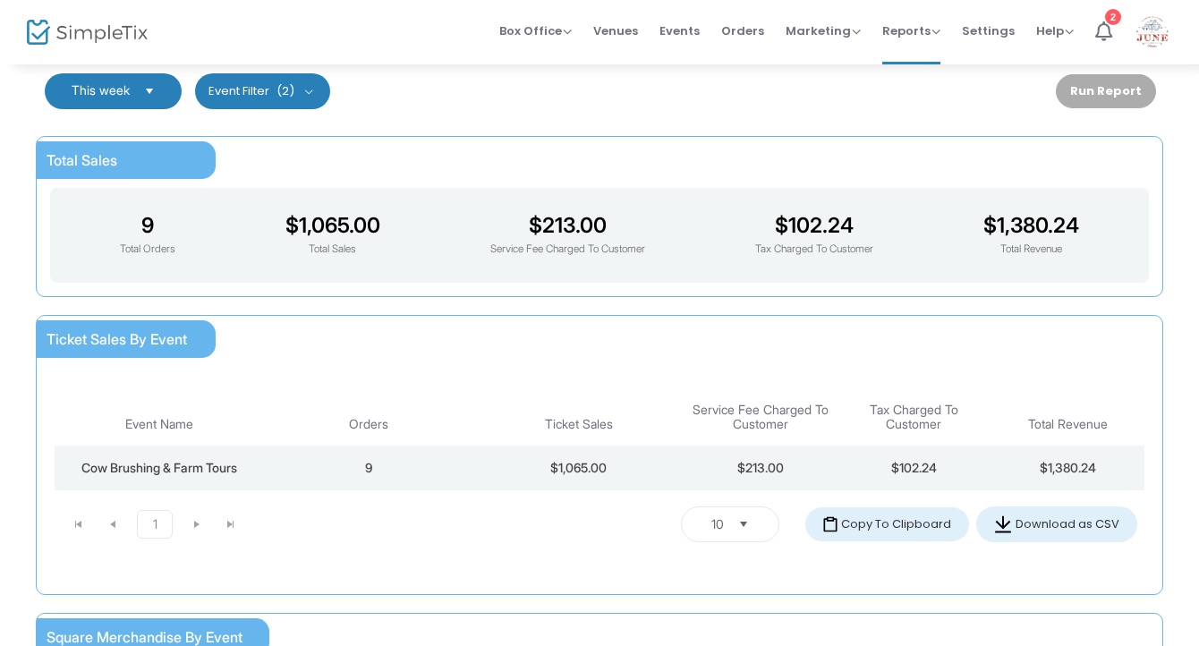
scroll to position [192, 0]
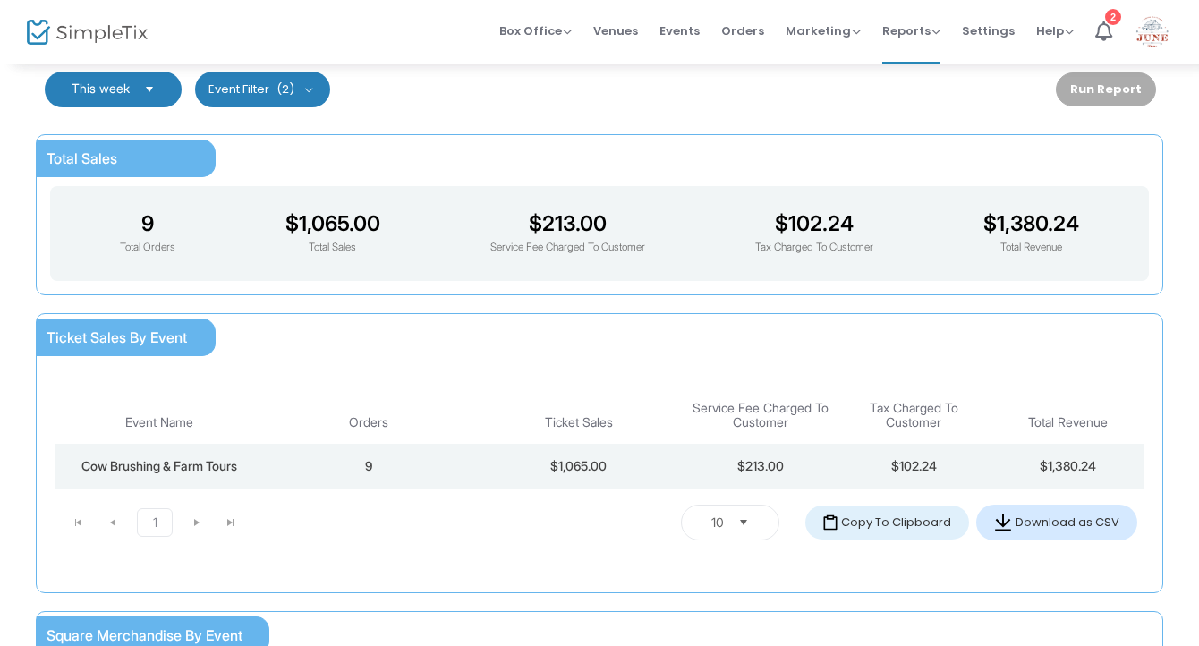
click at [1028, 524] on button "Download as CSV" at bounding box center [1056, 523] width 161 height 36
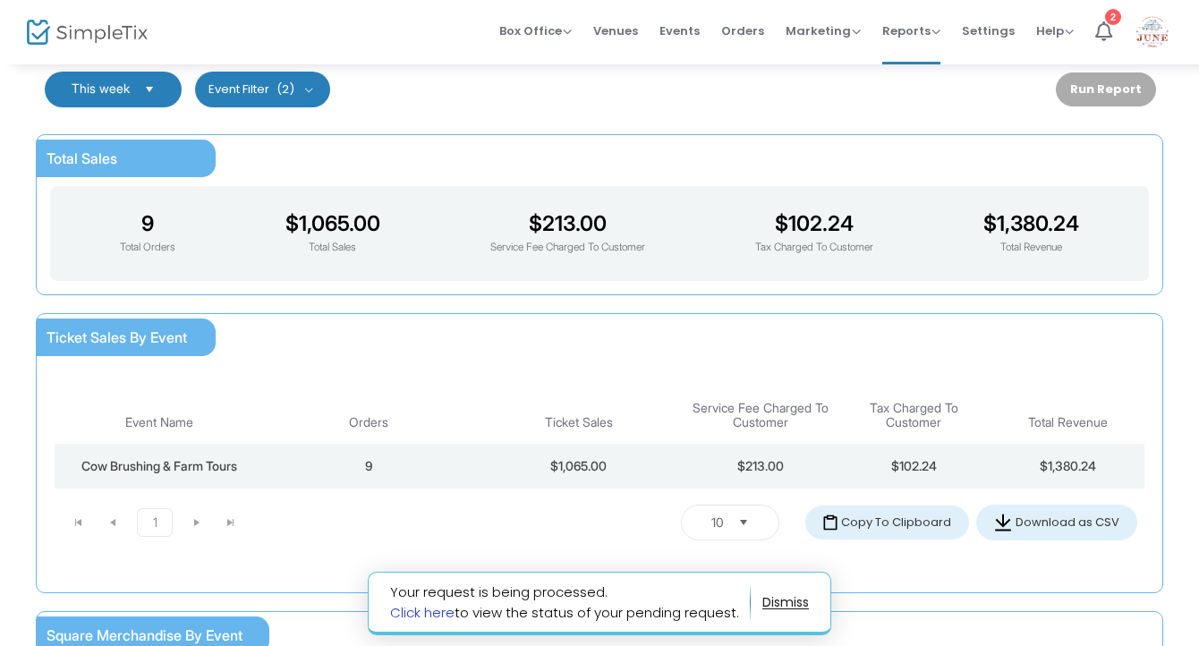
click at [425, 611] on link "Click here" at bounding box center [422, 612] width 64 height 19
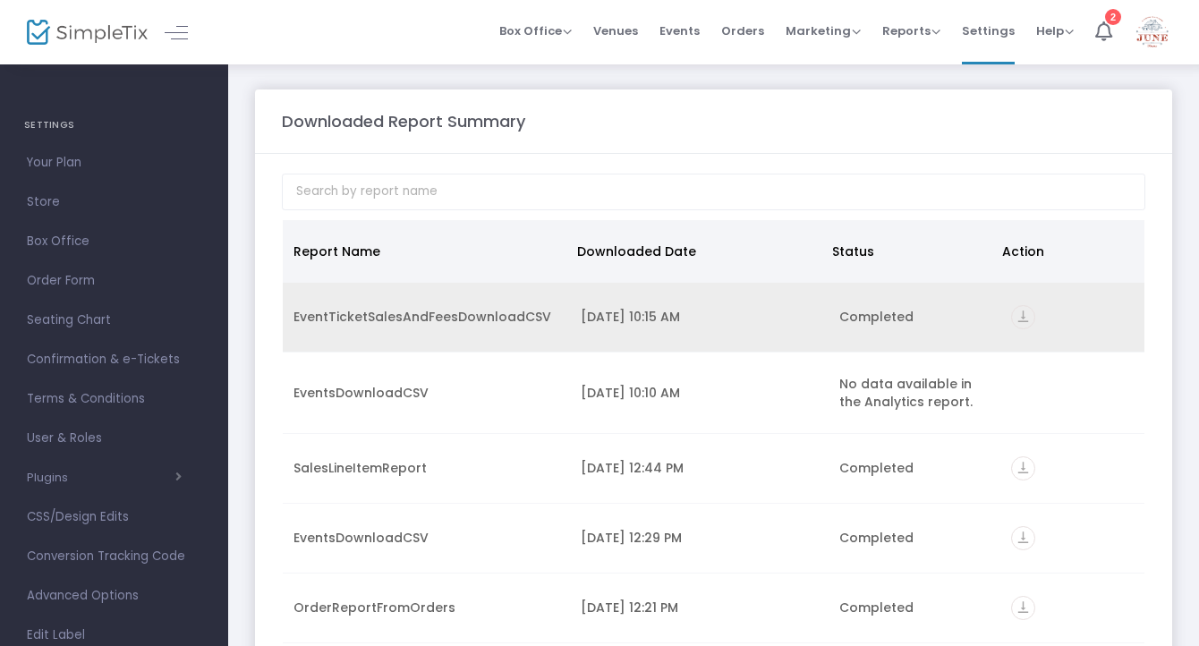
click at [1014, 314] on icon "vertical_align_bottom" at bounding box center [1023, 317] width 24 height 24
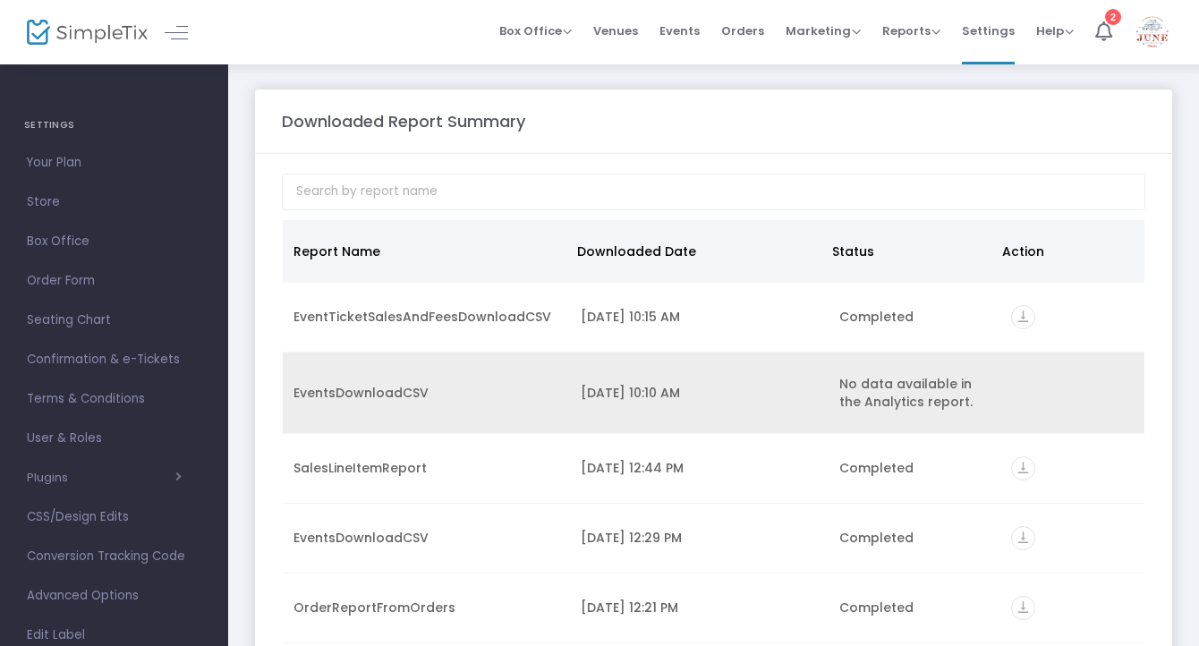
click at [668, 412] on td "9/23/2025 10:10 AM" at bounding box center [699, 393] width 259 height 81
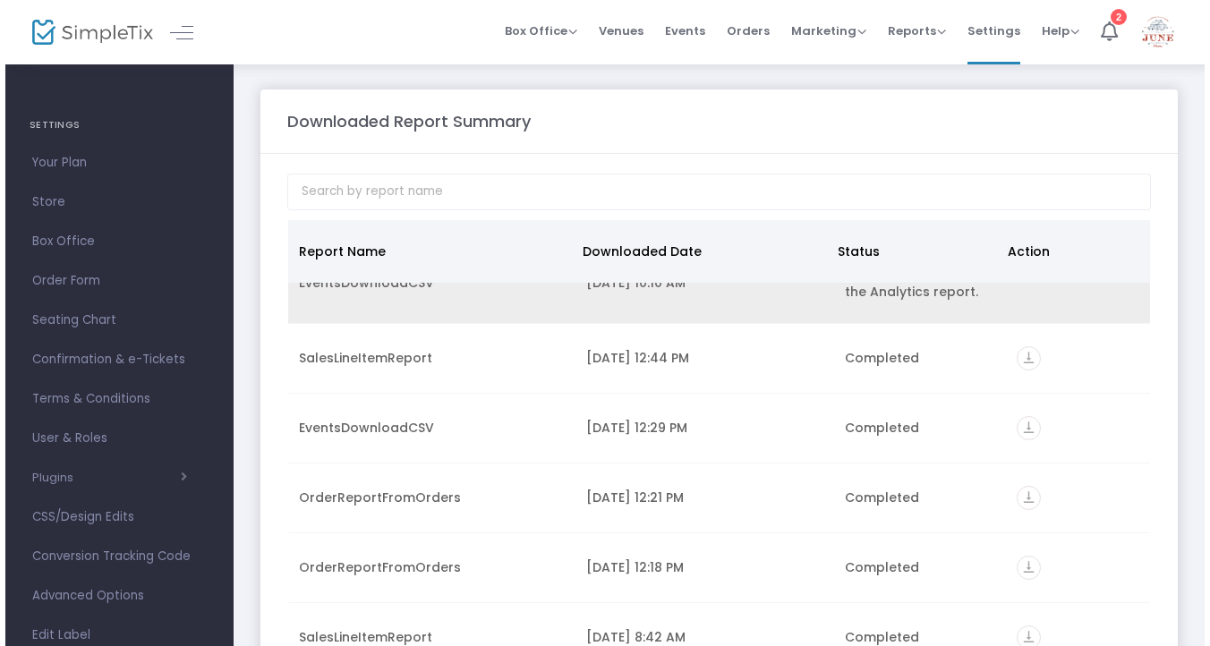
scroll to position [149, 0]
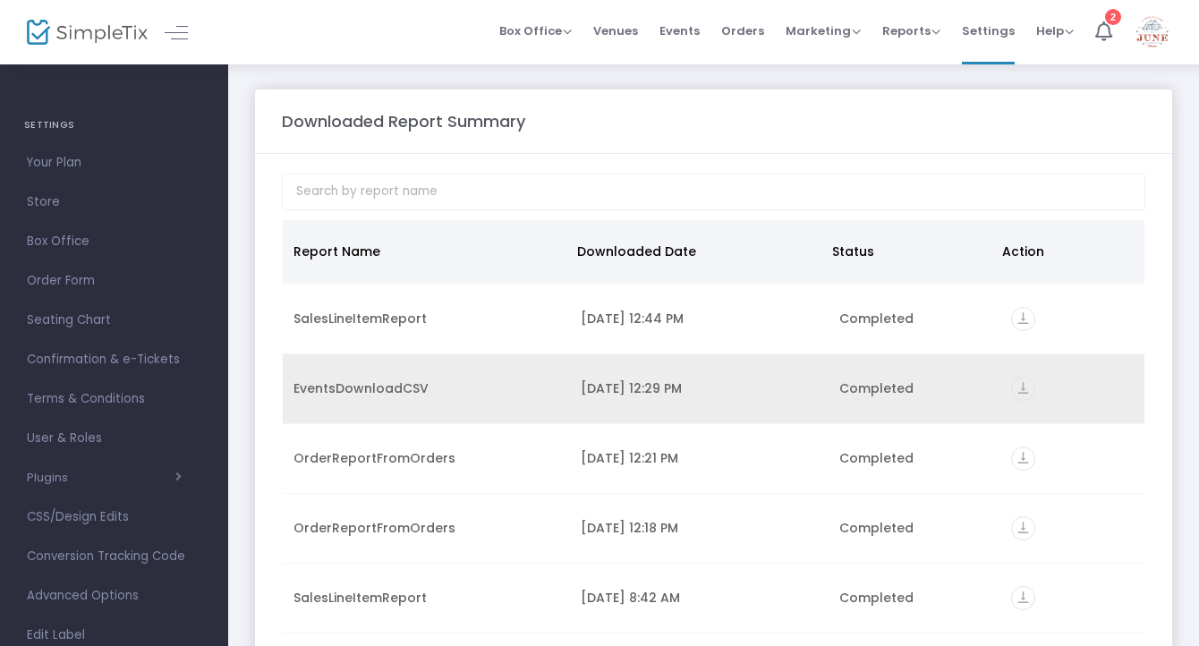
click at [1011, 390] on icon "vertical_align_bottom" at bounding box center [1023, 389] width 24 height 24
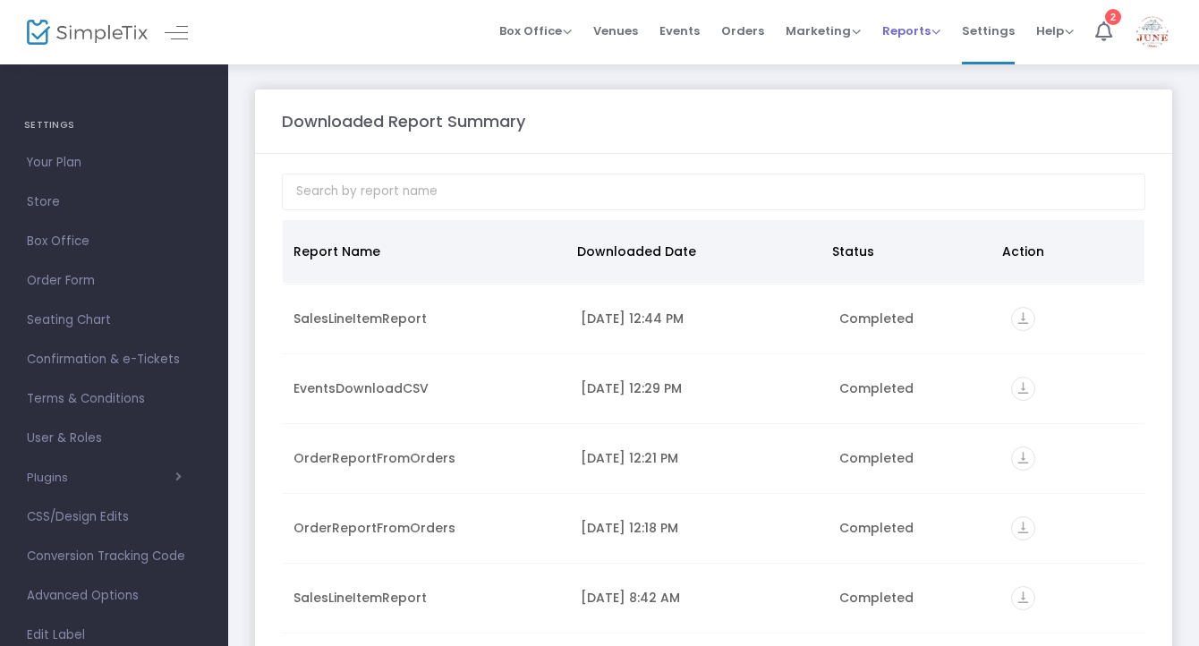
click at [905, 33] on span "Reports" at bounding box center [911, 30] width 58 height 17
click at [907, 95] on li "Sales Reports" at bounding box center [940, 95] width 116 height 35
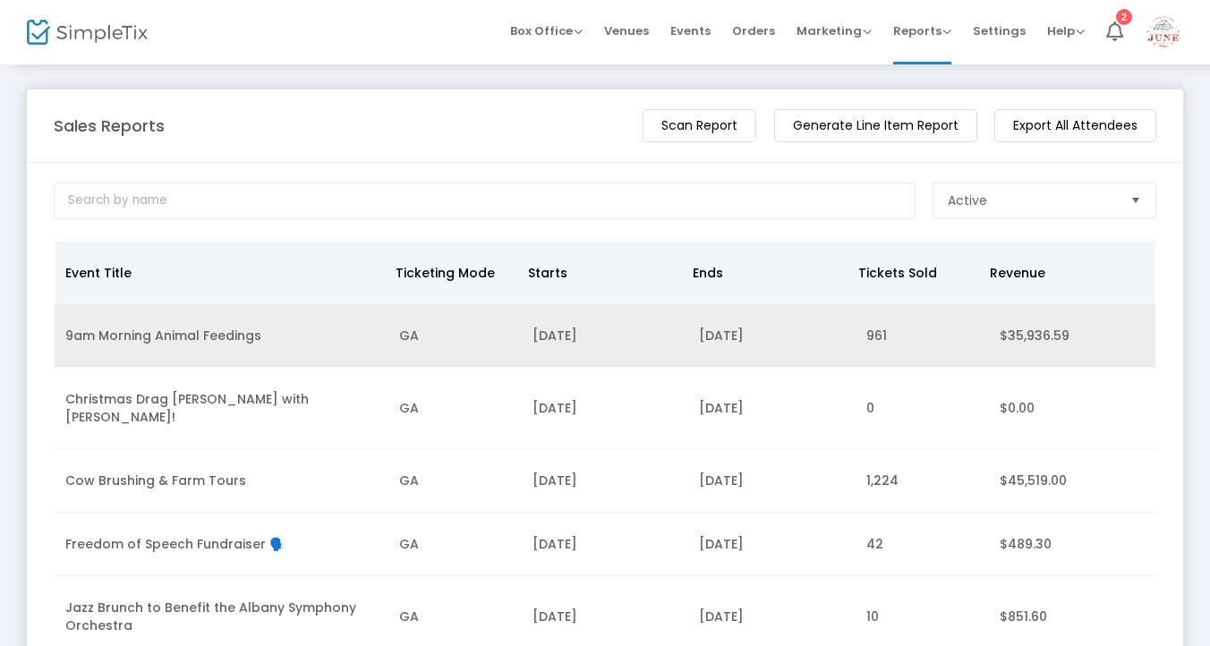
click at [675, 351] on td "2/13/2024" at bounding box center [605, 336] width 166 height 64
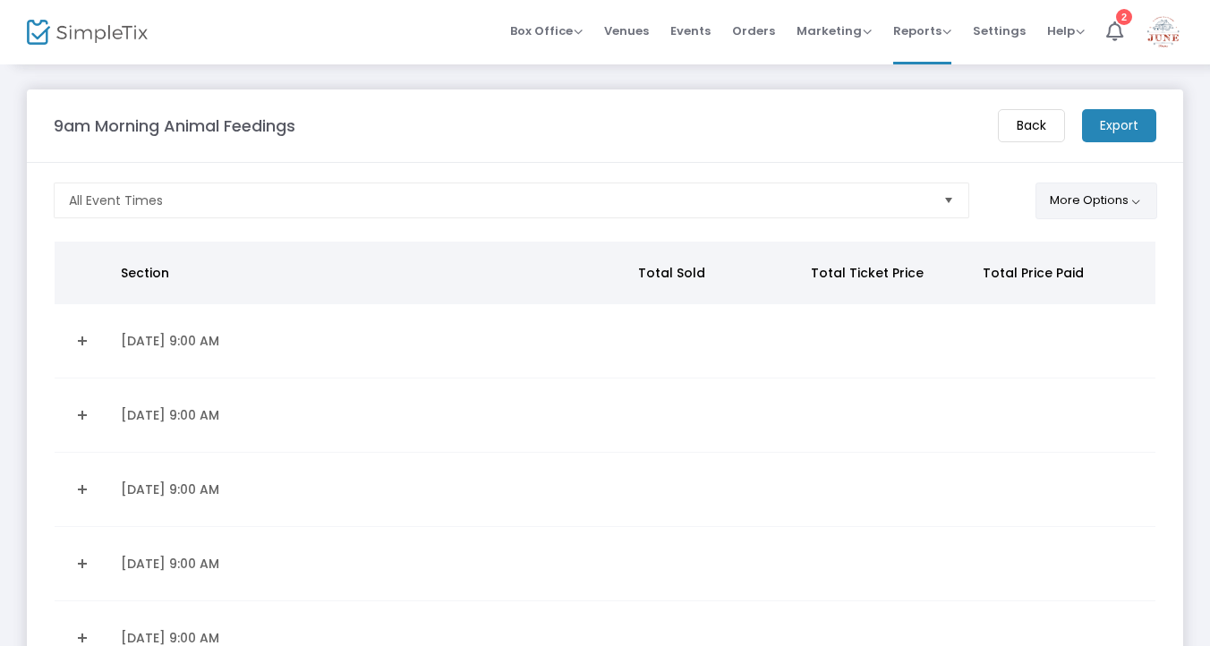
click at [1103, 196] on button "More Options" at bounding box center [1096, 201] width 123 height 37
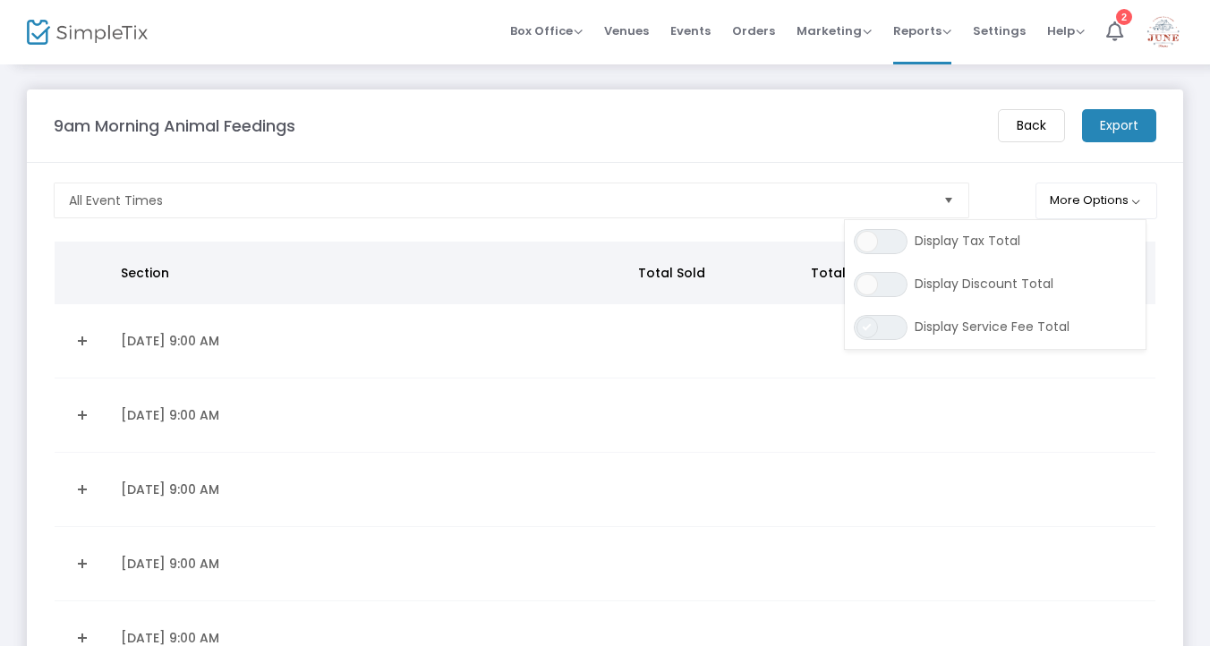
click at [873, 326] on span at bounding box center [866, 327] width 21 height 21
click at [1113, 132] on m-button "Export" at bounding box center [1119, 125] width 74 height 33
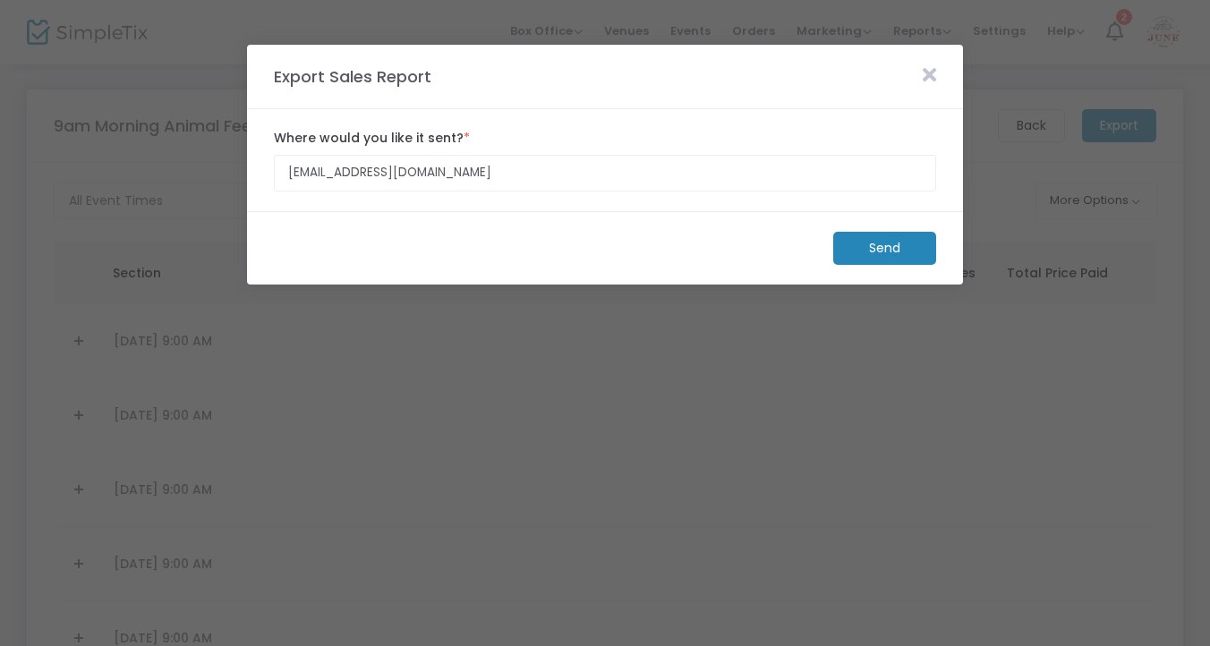
click at [928, 73] on icon at bounding box center [929, 75] width 13 height 20
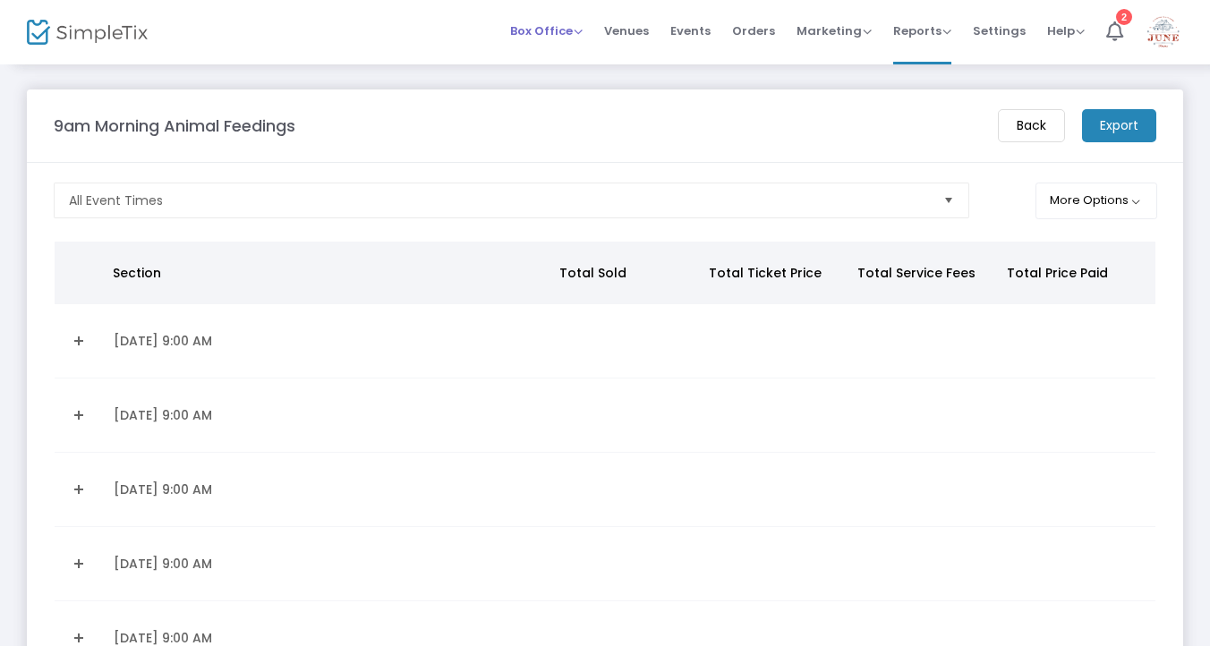
click at [583, 31] on span "Box Office" at bounding box center [546, 30] width 72 height 17
click at [755, 30] on span "Orders" at bounding box center [753, 31] width 43 height 46
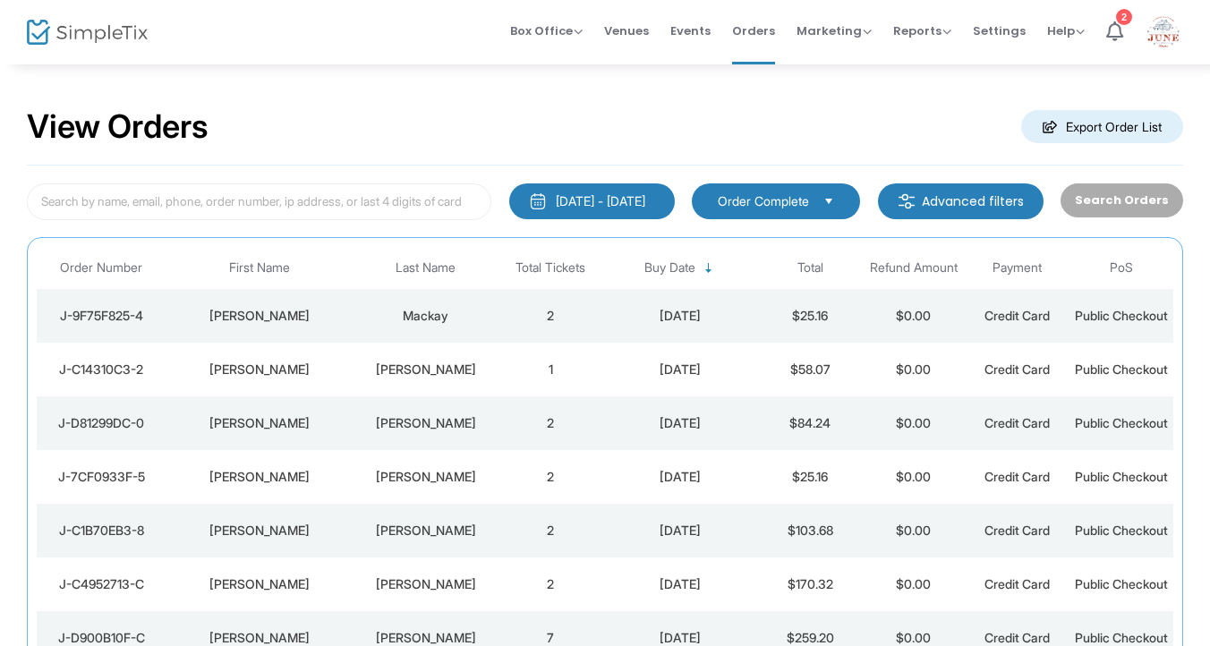
click at [912, 200] on img at bounding box center [907, 201] width 18 height 18
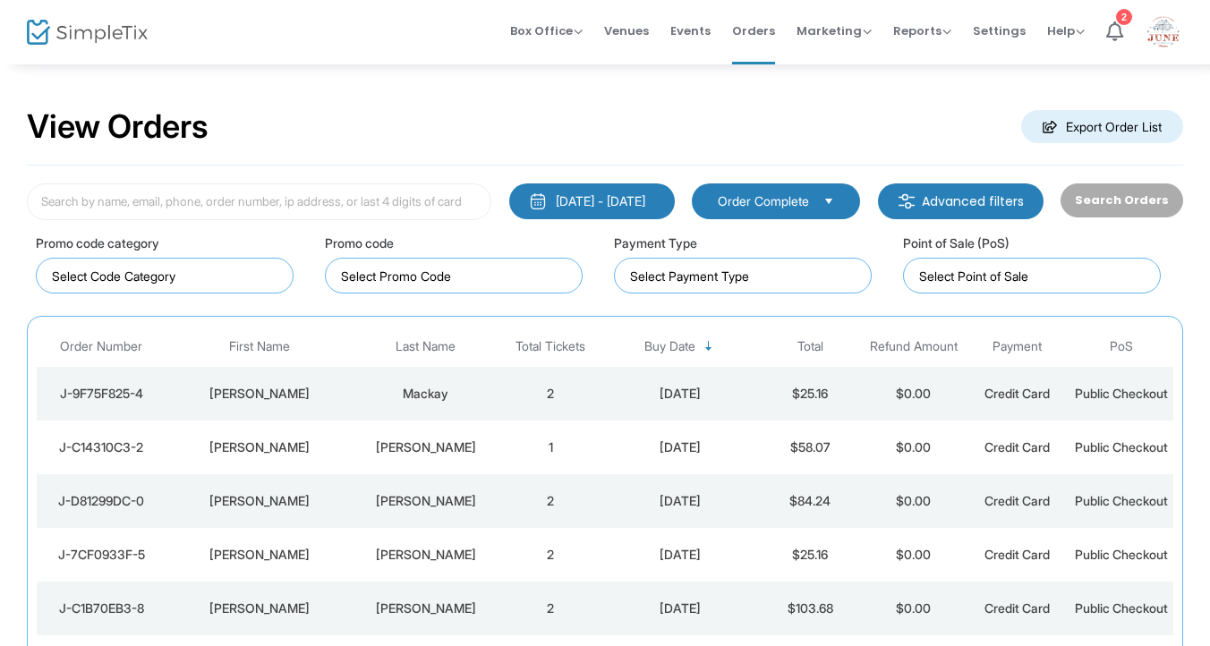
click at [912, 200] on img at bounding box center [907, 201] width 18 height 18
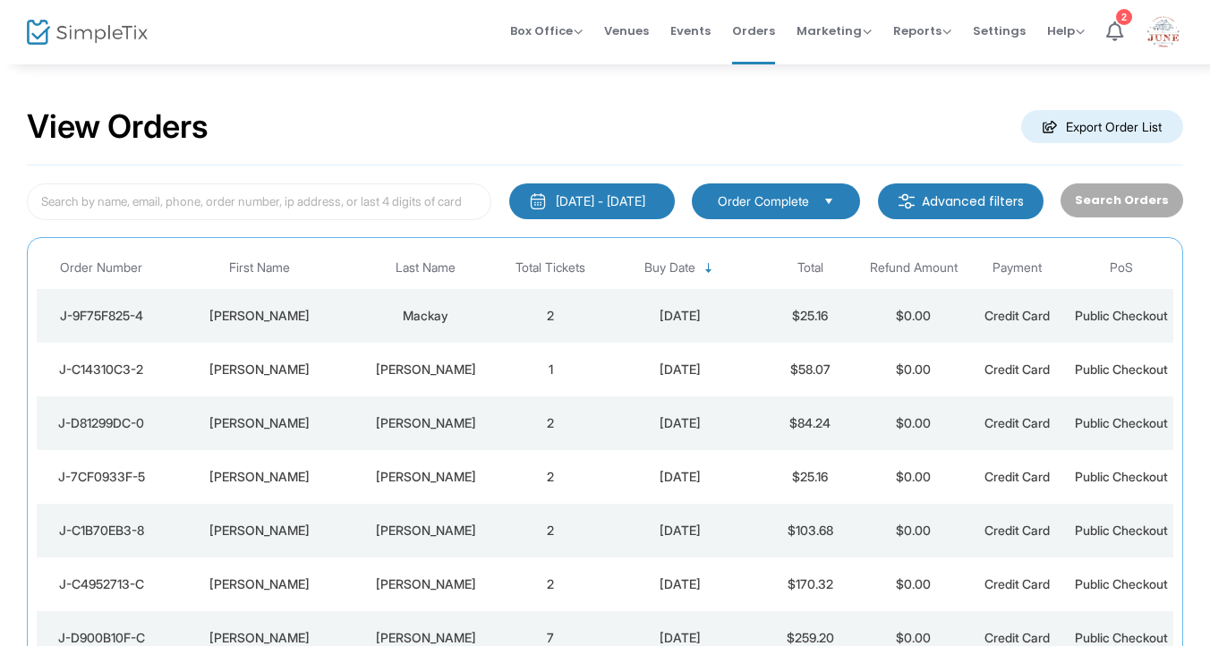
click at [797, 193] on span "Order Complete" at bounding box center [763, 201] width 91 height 18
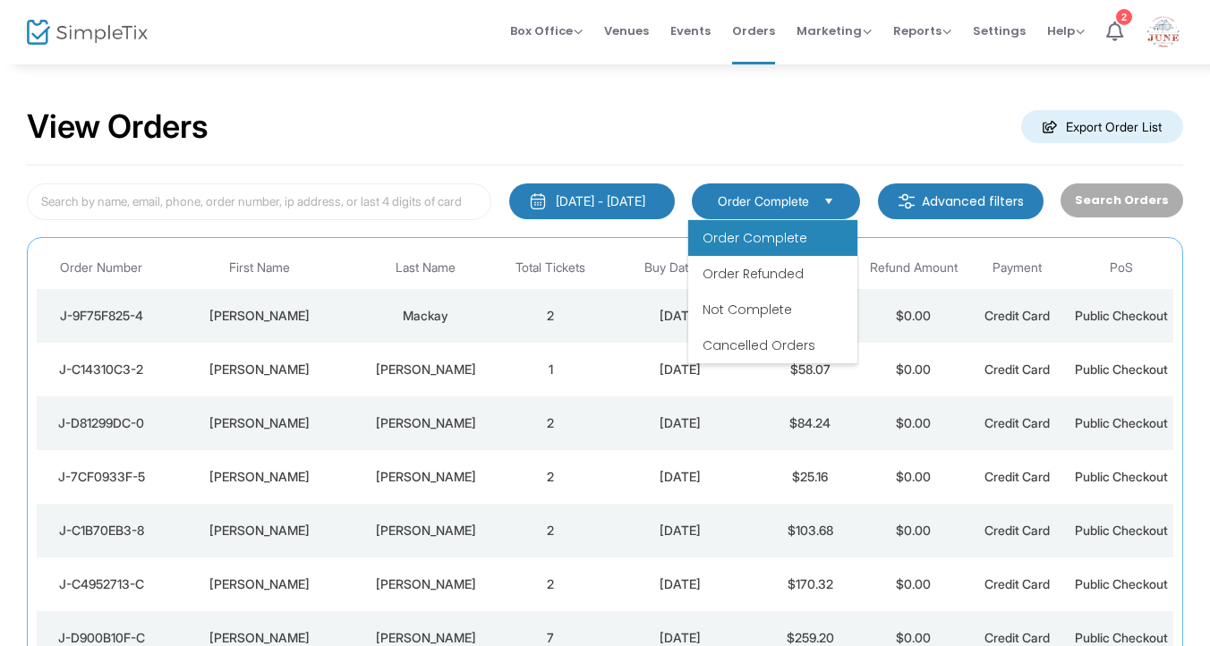
click at [797, 193] on span "Order Complete" at bounding box center [763, 201] width 91 height 18
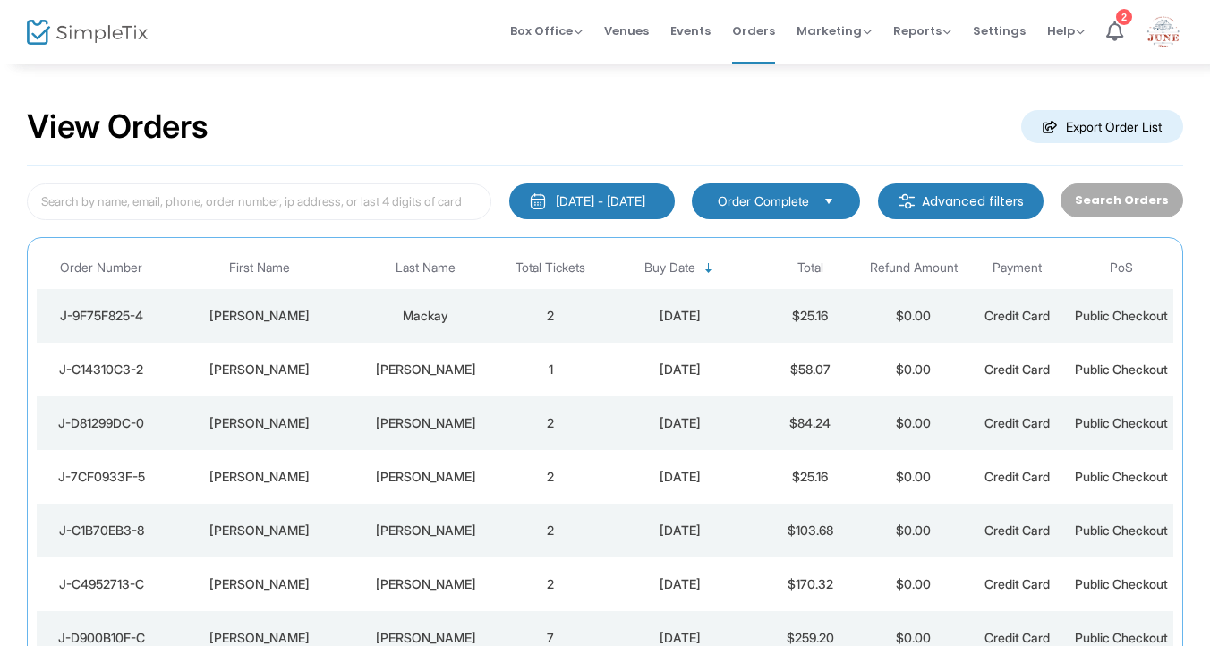
click at [936, 200] on m-button "Advanced filters" at bounding box center [961, 201] width 166 height 36
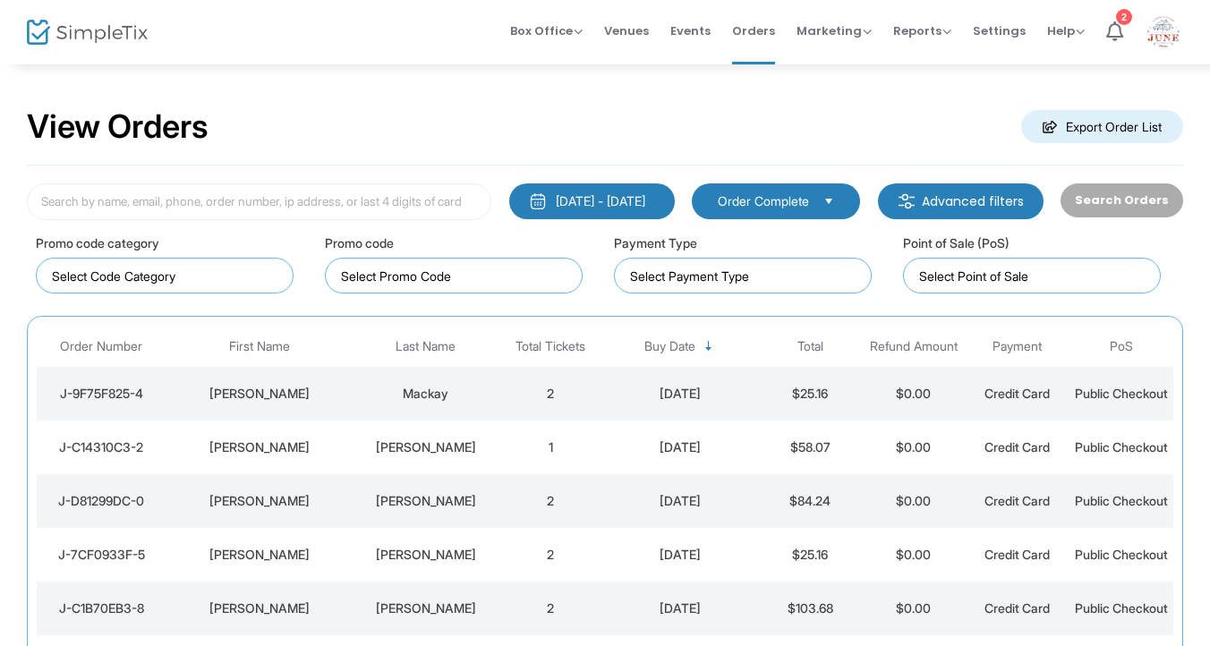
click at [936, 200] on m-button "Advanced filters" at bounding box center [961, 201] width 166 height 36
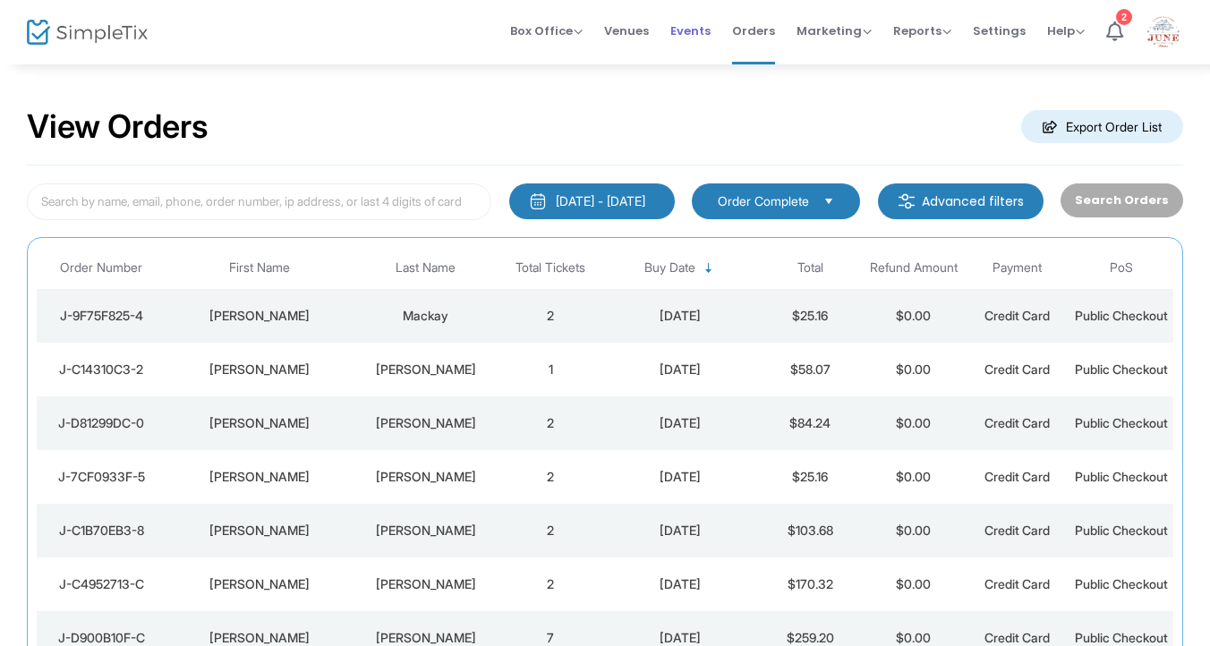
click at [693, 33] on span "Events" at bounding box center [690, 31] width 40 height 46
